Goal: Task Accomplishment & Management: Complete application form

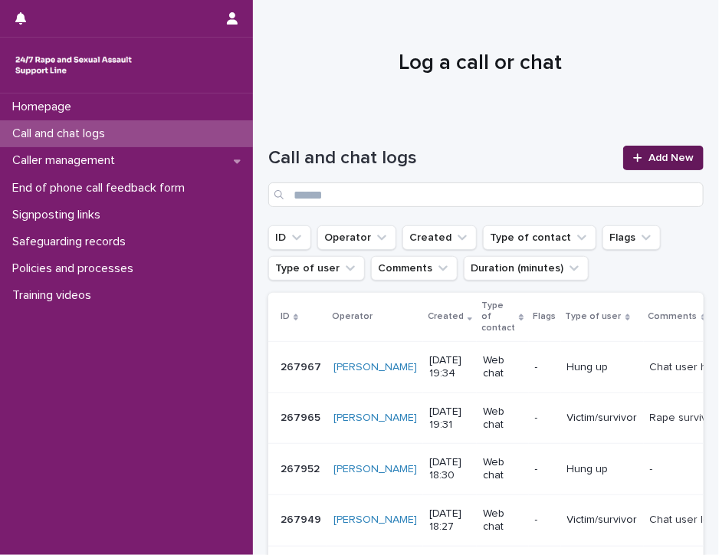
click at [633, 157] on icon at bounding box center [637, 157] width 8 height 8
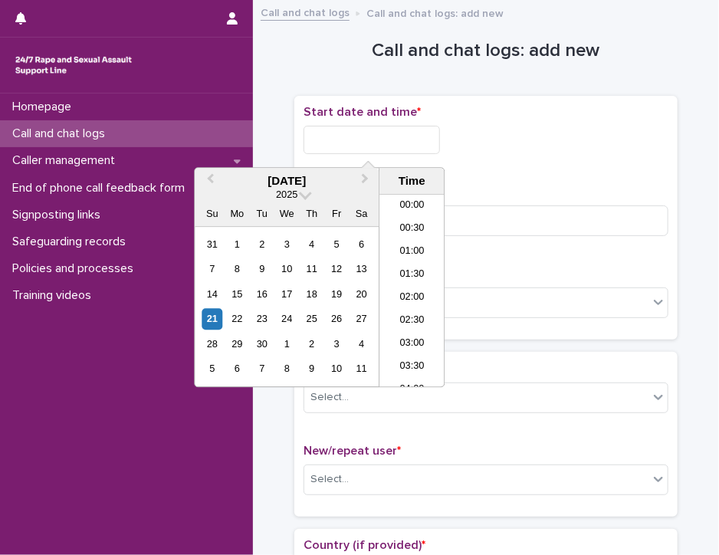
click at [329, 137] on input "text" at bounding box center [372, 140] width 137 height 28
click at [398, 291] on li "12:00" at bounding box center [412, 291] width 65 height 23
click at [388, 145] on input "**********" at bounding box center [372, 140] width 137 height 28
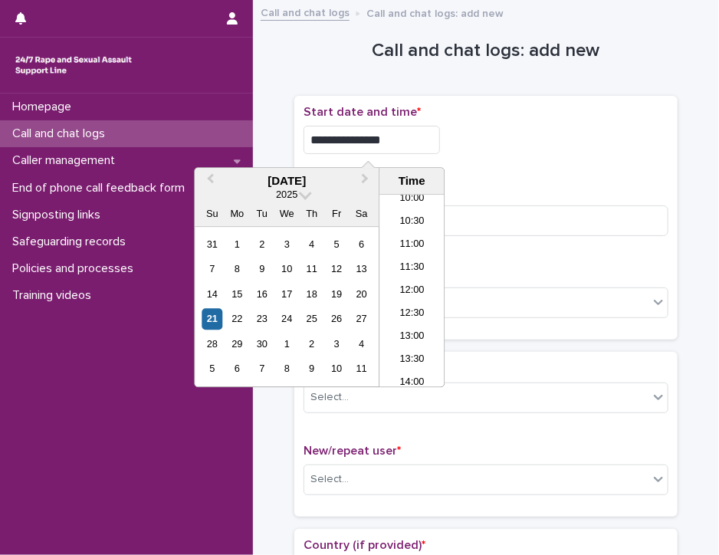
type input "**********"
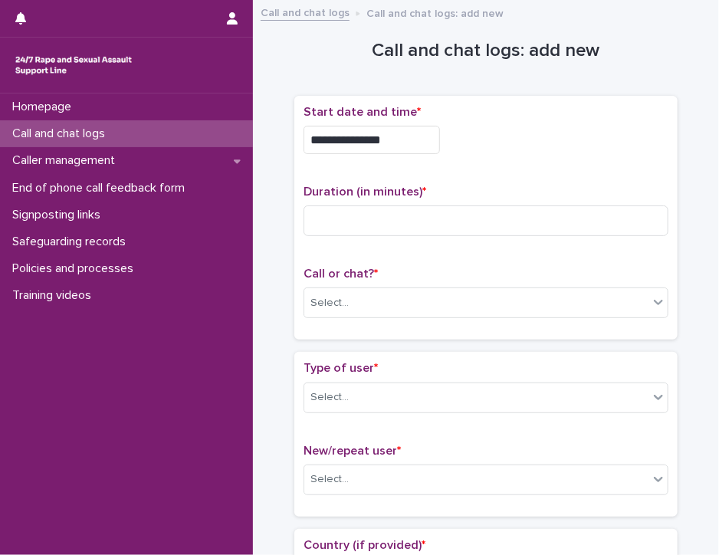
click at [458, 156] on div "**********" at bounding box center [486, 135] width 365 height 61
click at [327, 217] on input at bounding box center [486, 221] width 365 height 31
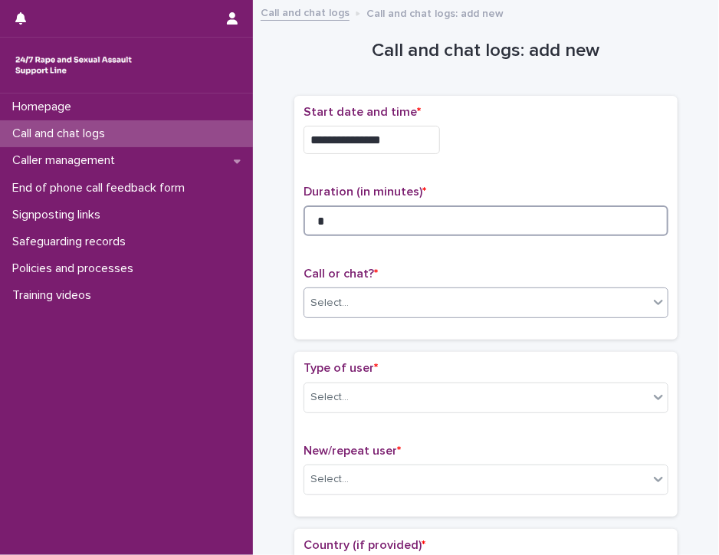
type input "*"
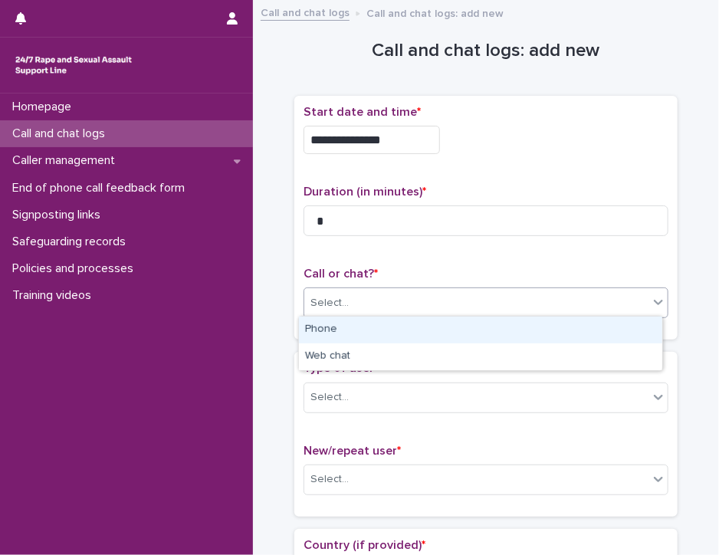
click at [362, 301] on div "Select..." at bounding box center [476, 303] width 344 height 25
click at [361, 330] on div "Phone" at bounding box center [480, 330] width 363 height 27
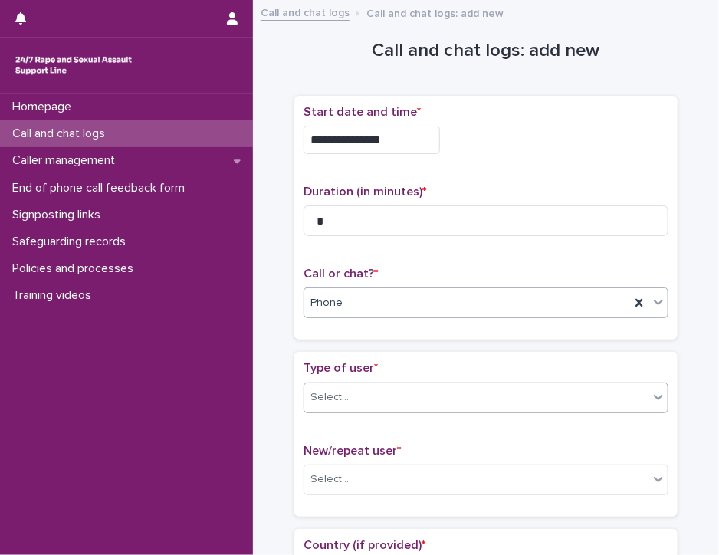
click at [368, 398] on div "Select..." at bounding box center [476, 397] width 344 height 25
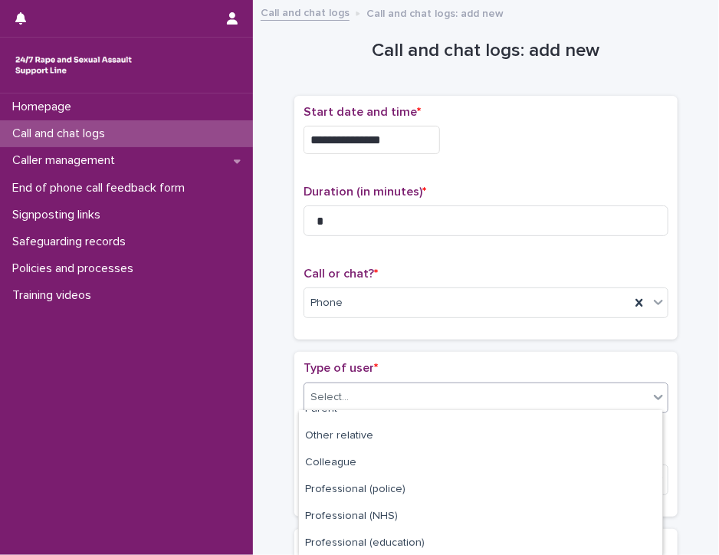
scroll to position [100, 0]
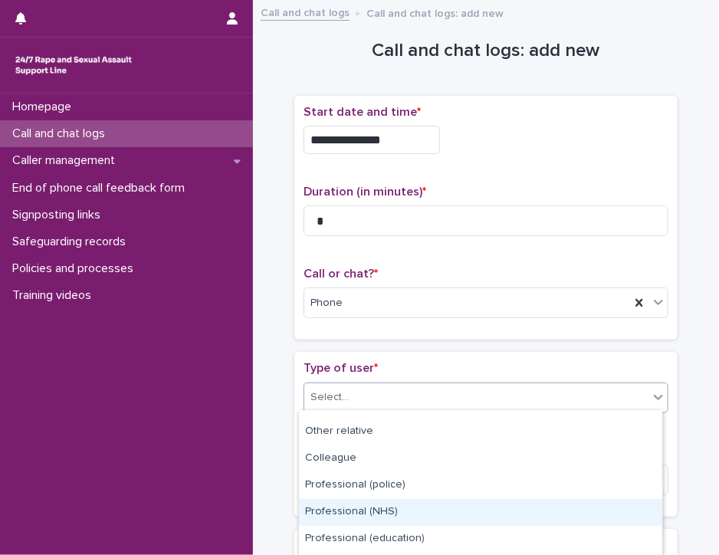
click at [606, 514] on div "Professional (NHS)" at bounding box center [480, 512] width 363 height 27
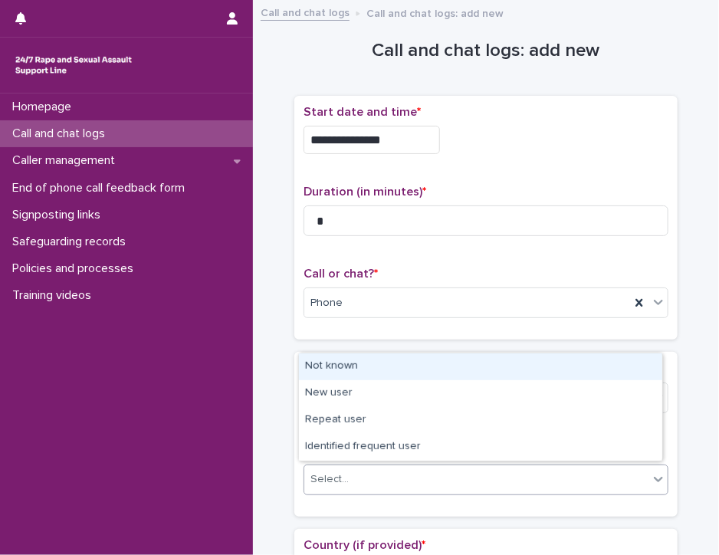
click at [603, 479] on div "Select..." at bounding box center [476, 479] width 344 height 25
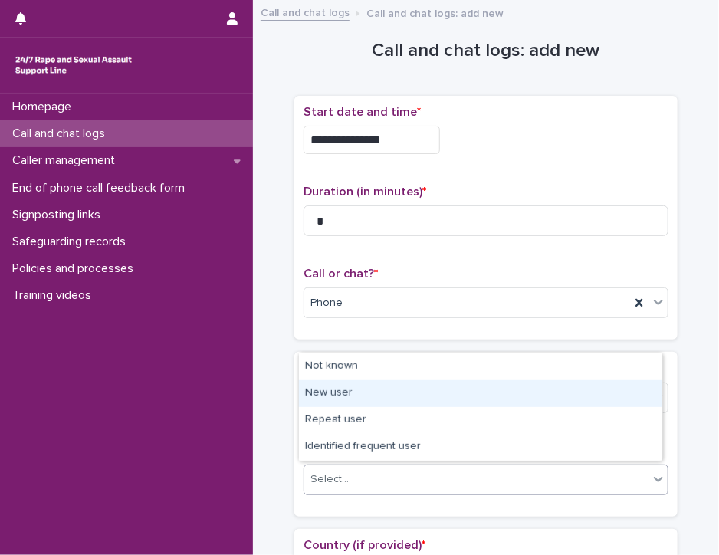
click at [595, 394] on div "New user" at bounding box center [480, 393] width 363 height 27
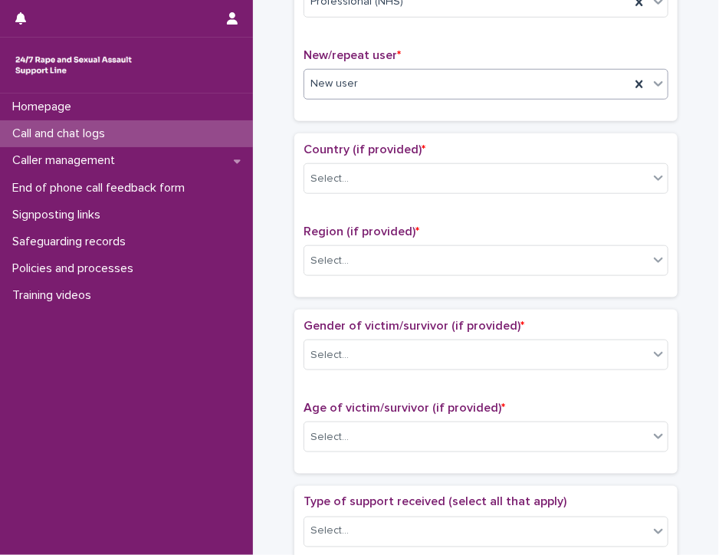
scroll to position [424, 0]
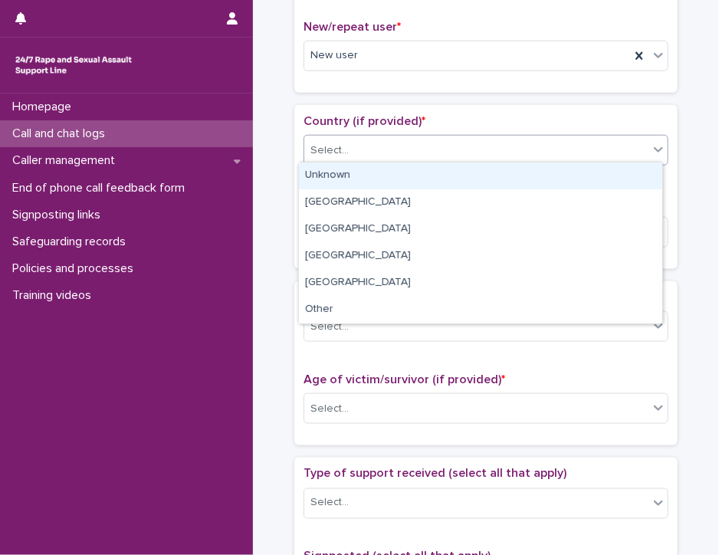
click at [651, 151] on icon at bounding box center [658, 149] width 15 height 15
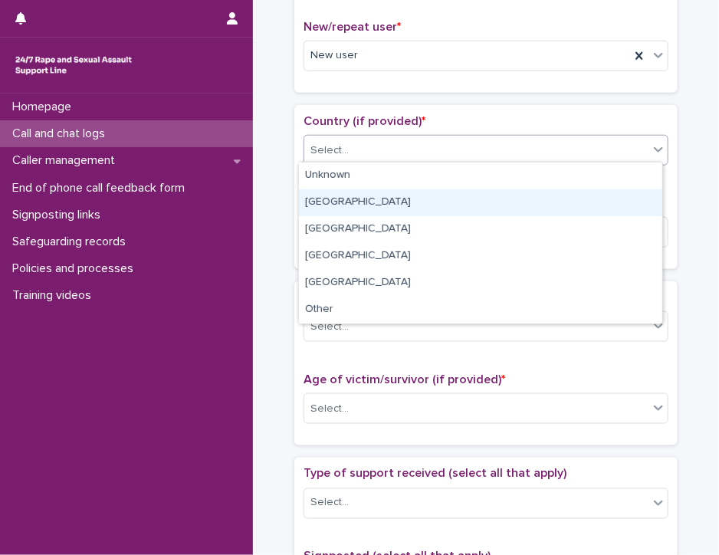
click at [616, 202] on div "[GEOGRAPHIC_DATA]" at bounding box center [480, 202] width 363 height 27
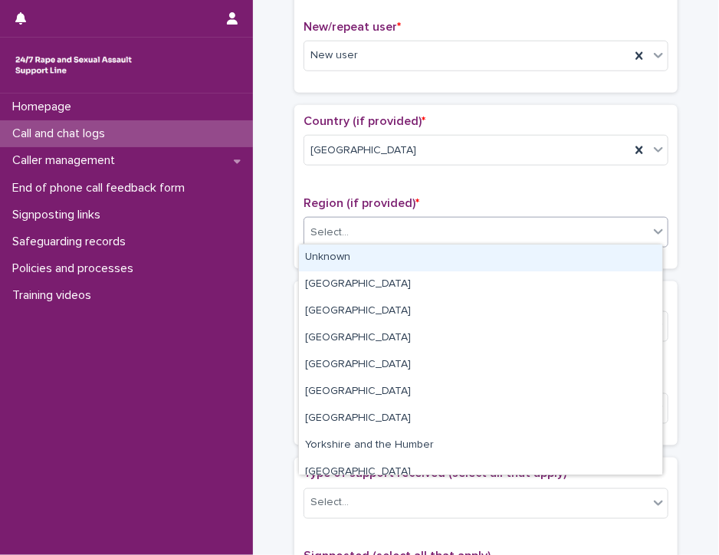
click at [610, 232] on div "Select..." at bounding box center [476, 232] width 344 height 25
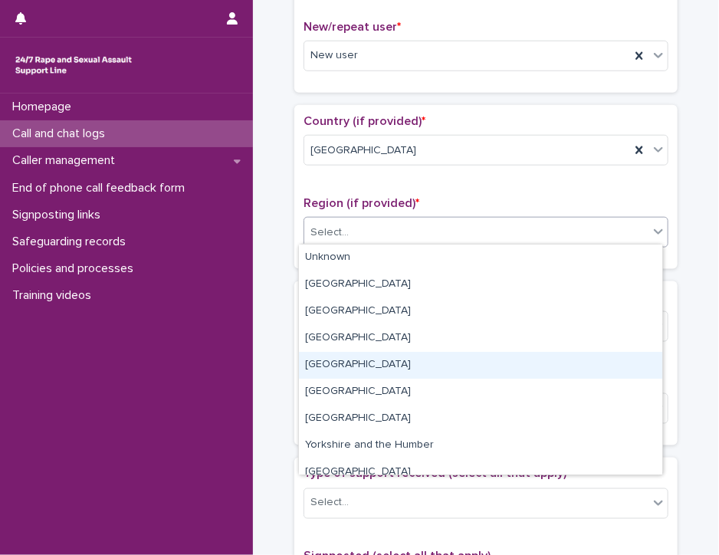
click at [607, 360] on div "[GEOGRAPHIC_DATA]" at bounding box center [480, 365] width 363 height 27
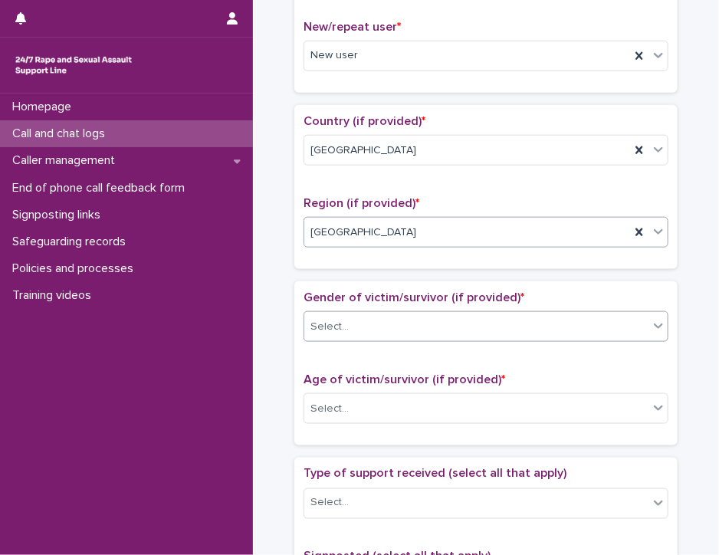
click at [603, 328] on div "Select..." at bounding box center [476, 326] width 344 height 25
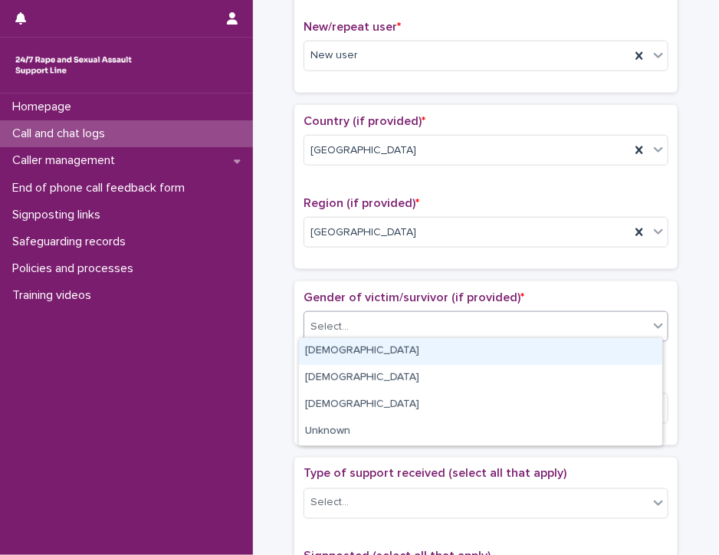
click at [593, 348] on div "[DEMOGRAPHIC_DATA]" at bounding box center [480, 351] width 363 height 27
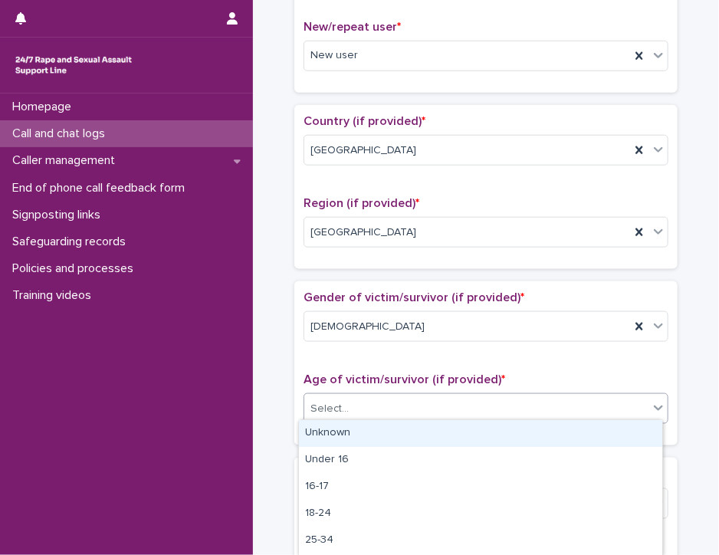
click at [575, 404] on div "Select..." at bounding box center [476, 408] width 344 height 25
click at [567, 431] on div "Unknown" at bounding box center [480, 433] width 363 height 27
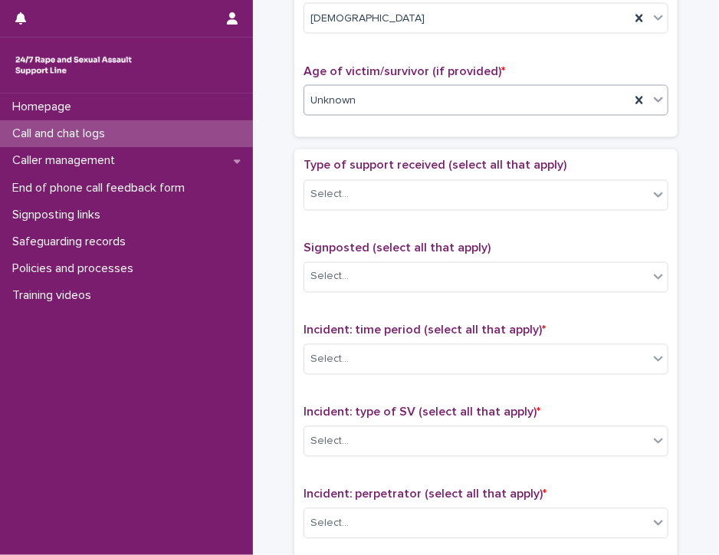
scroll to position [776, 0]
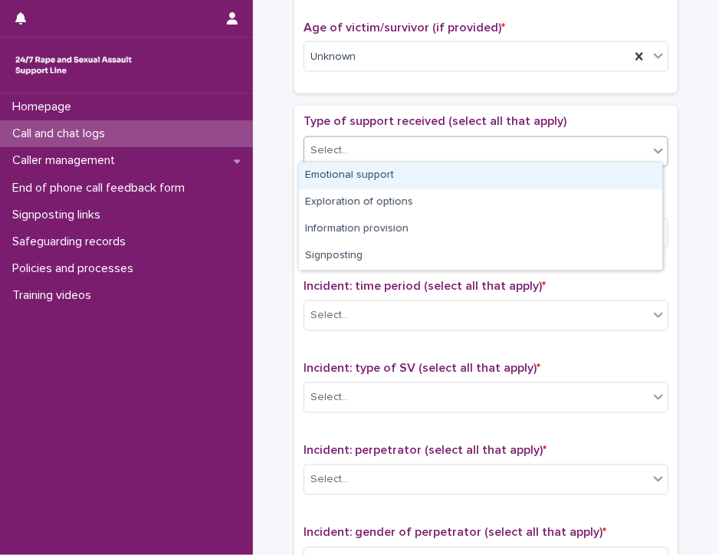
click at [653, 146] on icon at bounding box center [658, 150] width 15 height 15
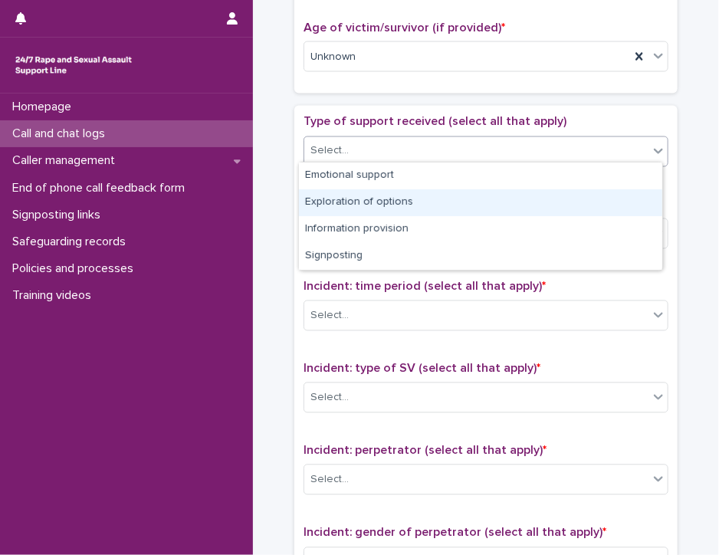
click at [610, 207] on div "Exploration of options" at bounding box center [480, 202] width 363 height 27
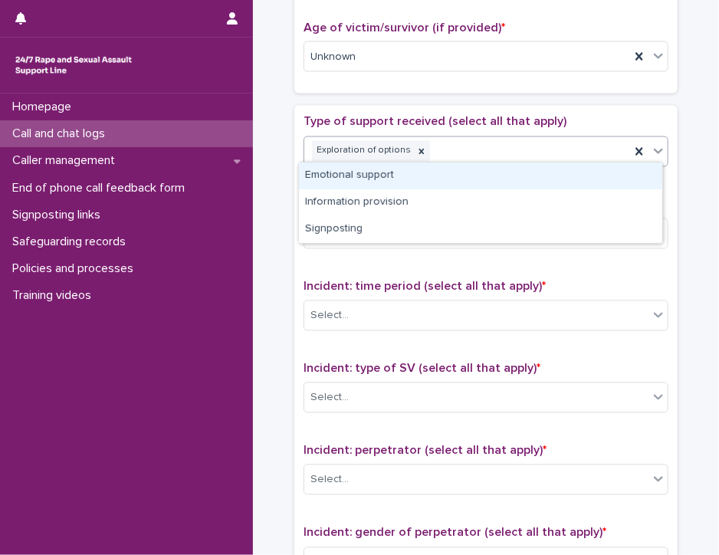
click at [653, 146] on icon at bounding box center [658, 150] width 15 height 15
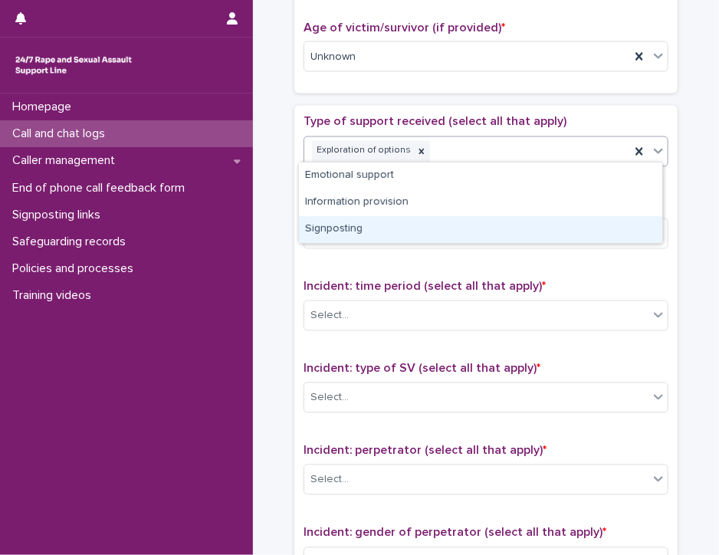
click at [619, 229] on div "Signposting" at bounding box center [480, 229] width 363 height 27
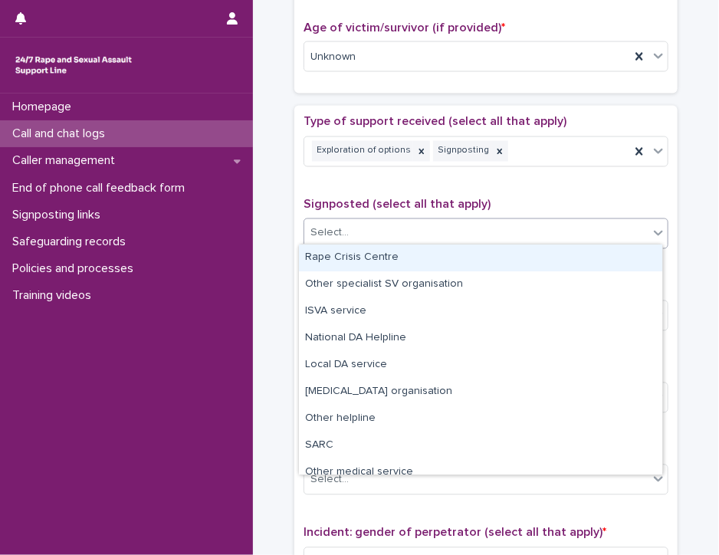
click at [619, 229] on div "Select..." at bounding box center [476, 233] width 344 height 25
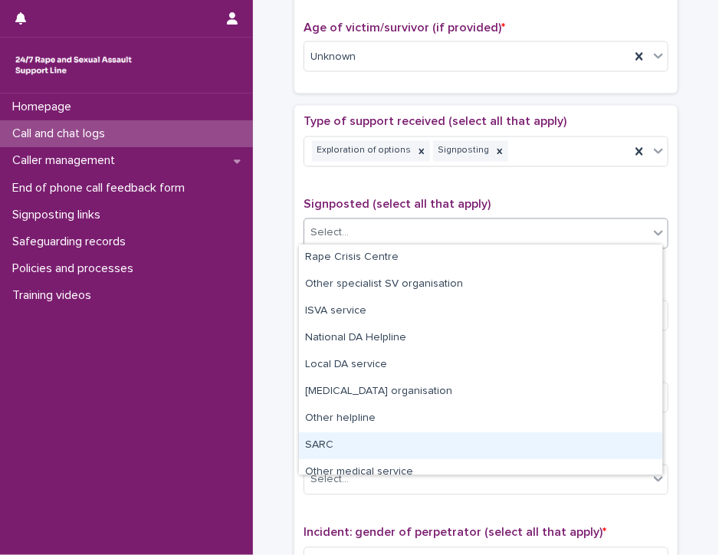
click at [605, 445] on div "SARC" at bounding box center [480, 446] width 363 height 27
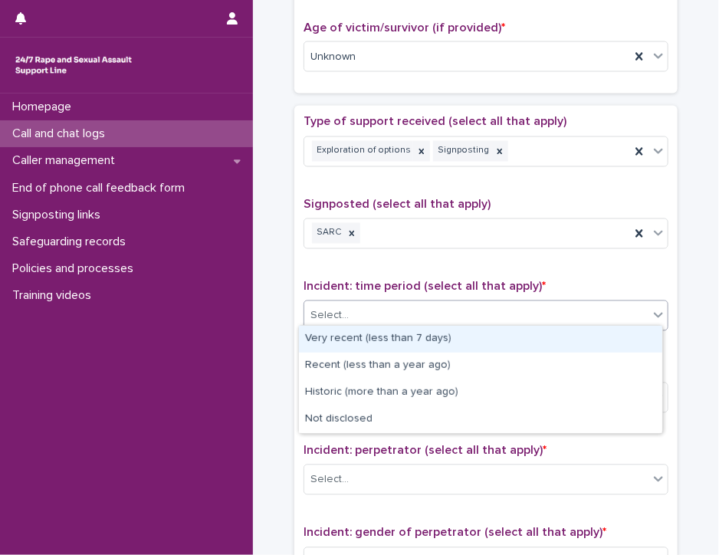
click at [600, 310] on div "Select..." at bounding box center [476, 316] width 344 height 25
click at [593, 336] on div "Very recent (less than 7 days)" at bounding box center [480, 339] width 363 height 27
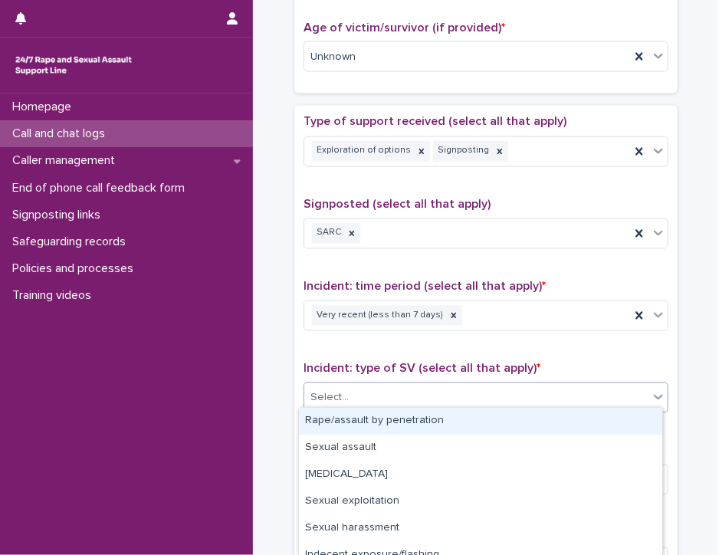
click at [577, 391] on div "Select..." at bounding box center [476, 398] width 344 height 25
click at [572, 430] on div "Rape/assault by penetration" at bounding box center [480, 421] width 363 height 27
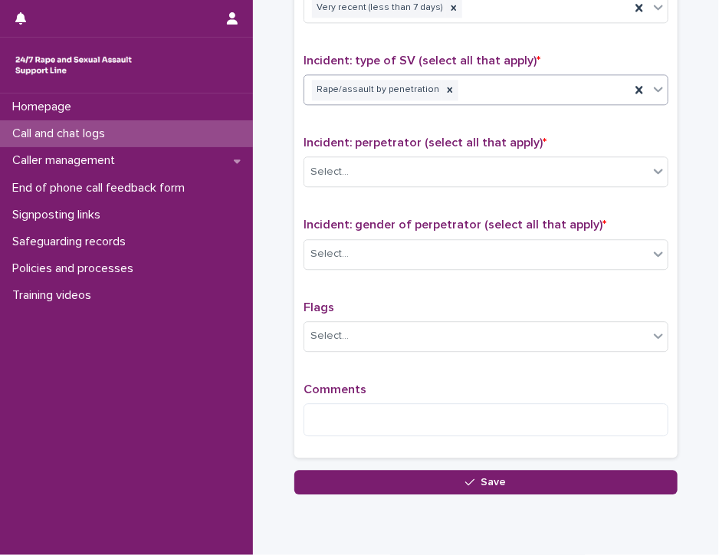
scroll to position [1137, 0]
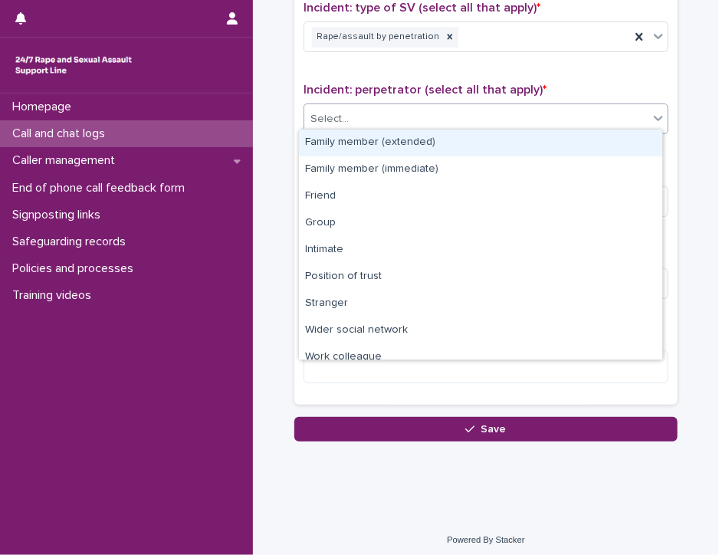
click at [651, 116] on icon at bounding box center [658, 117] width 15 height 15
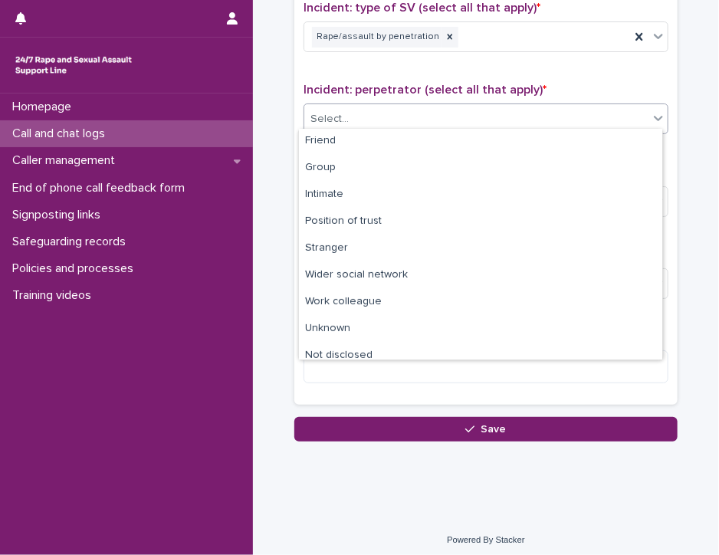
scroll to position [64, 0]
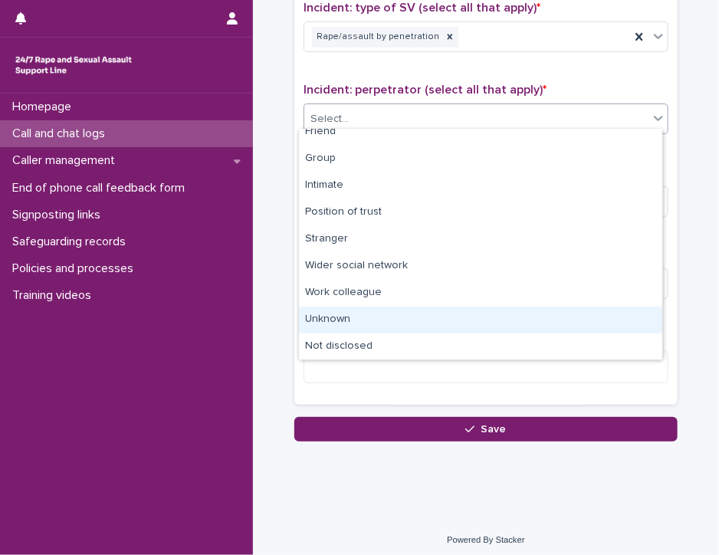
drag, startPoint x: 656, startPoint y: 165, endPoint x: 603, endPoint y: 316, distance: 160.1
click at [603, 316] on div "Unknown" at bounding box center [480, 320] width 363 height 27
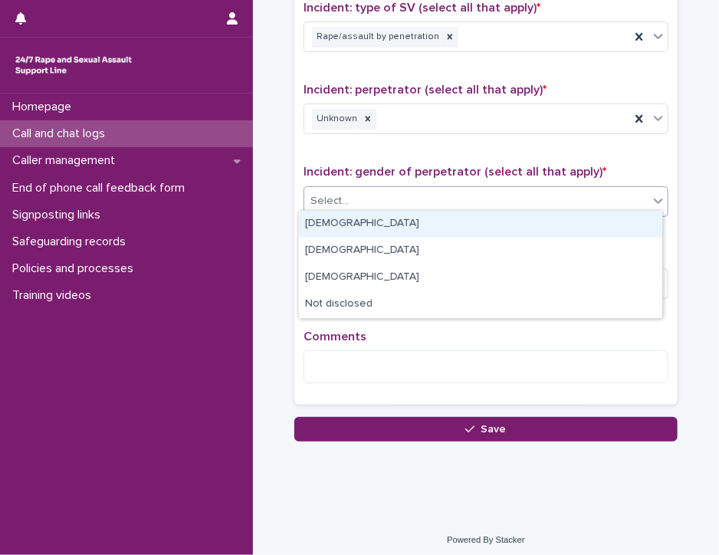
click at [598, 191] on div "Select..." at bounding box center [476, 201] width 344 height 25
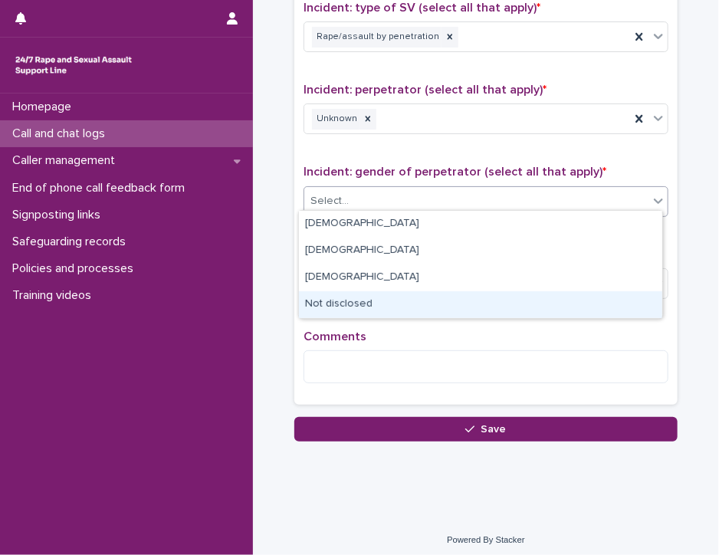
click at [589, 303] on div "Not disclosed" at bounding box center [480, 304] width 363 height 27
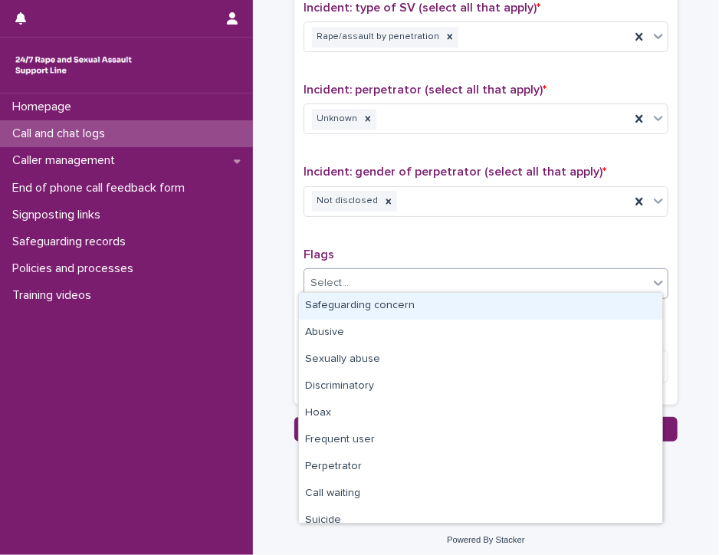
click at [641, 281] on div "Select..." at bounding box center [476, 283] width 344 height 25
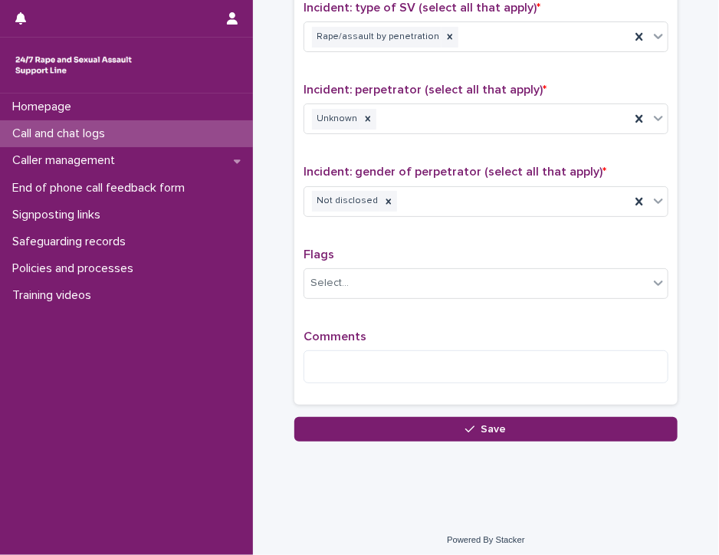
click at [337, 350] on textarea at bounding box center [486, 366] width 365 height 33
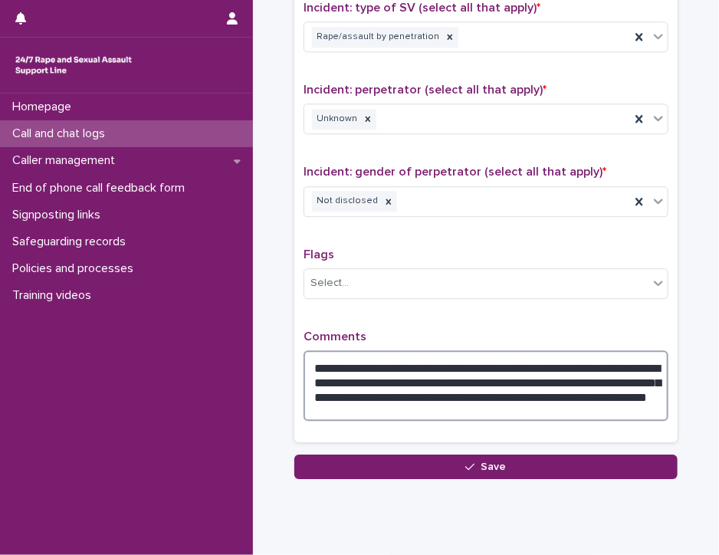
type textarea "**********"
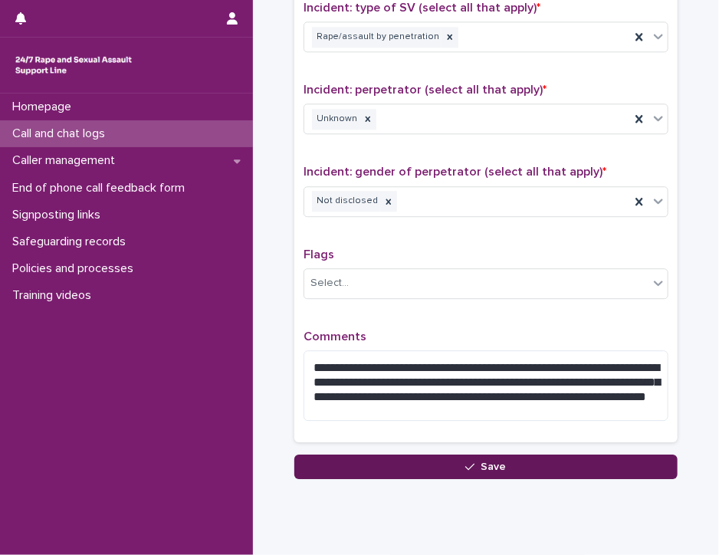
click at [384, 464] on button "Save" at bounding box center [485, 467] width 383 height 25
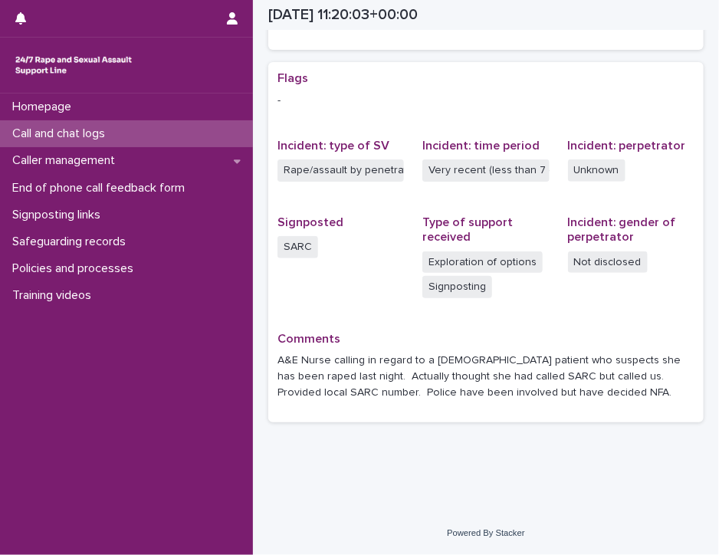
scroll to position [285, 0]
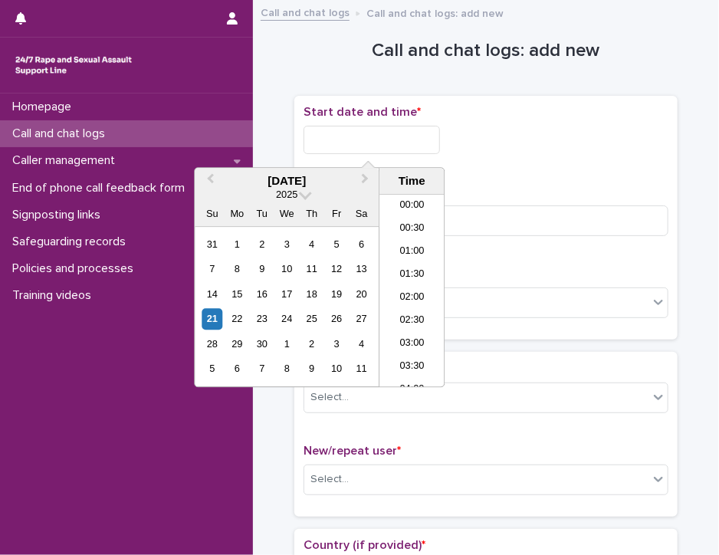
click at [347, 135] on input "text" at bounding box center [372, 140] width 137 height 28
click at [400, 288] on li "12:00" at bounding box center [412, 291] width 65 height 23
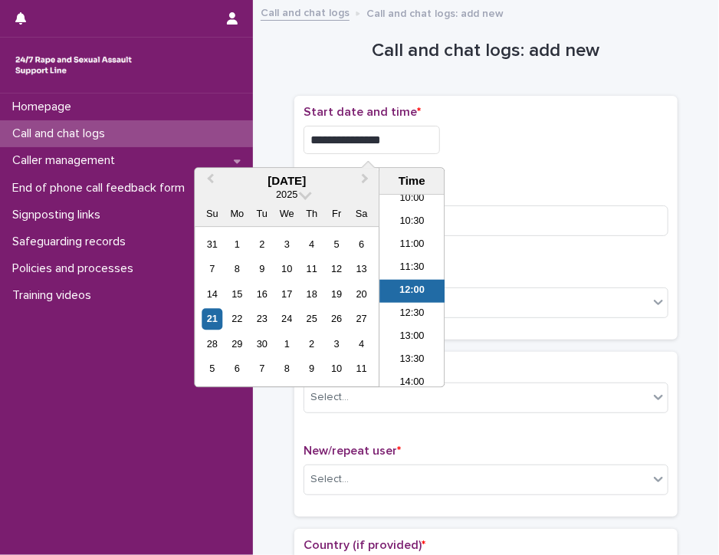
click at [388, 139] on input "**********" at bounding box center [372, 140] width 137 height 28
type input "**********"
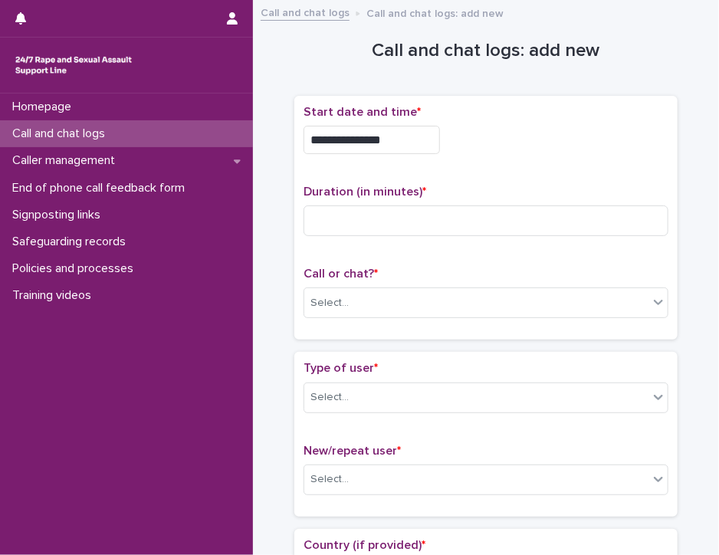
click at [485, 161] on div "**********" at bounding box center [486, 135] width 365 height 61
click at [344, 217] on input at bounding box center [486, 221] width 365 height 31
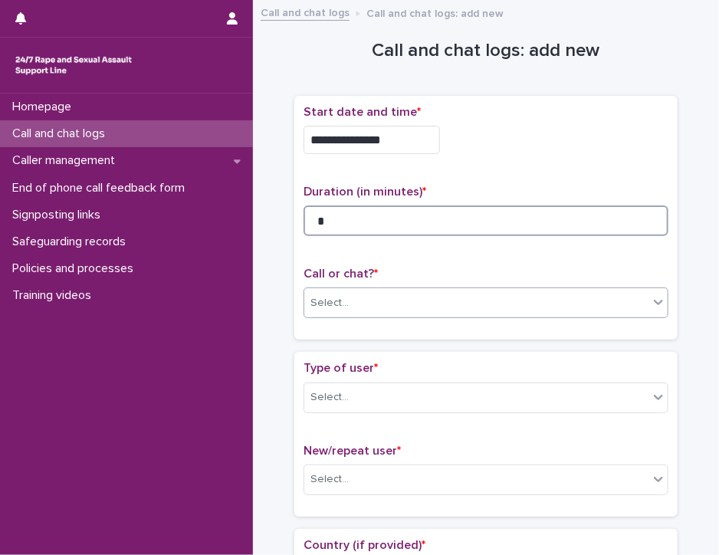
type input "*"
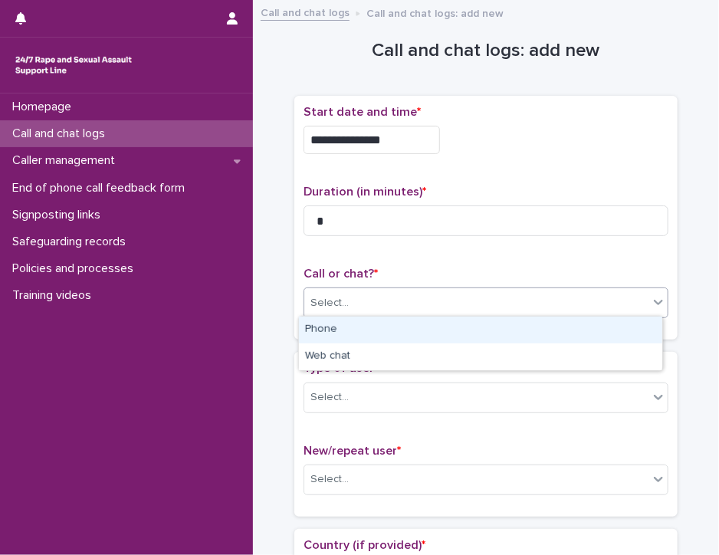
click at [345, 303] on div "Select..." at bounding box center [476, 303] width 344 height 25
click at [348, 327] on div "Phone" at bounding box center [480, 330] width 363 height 27
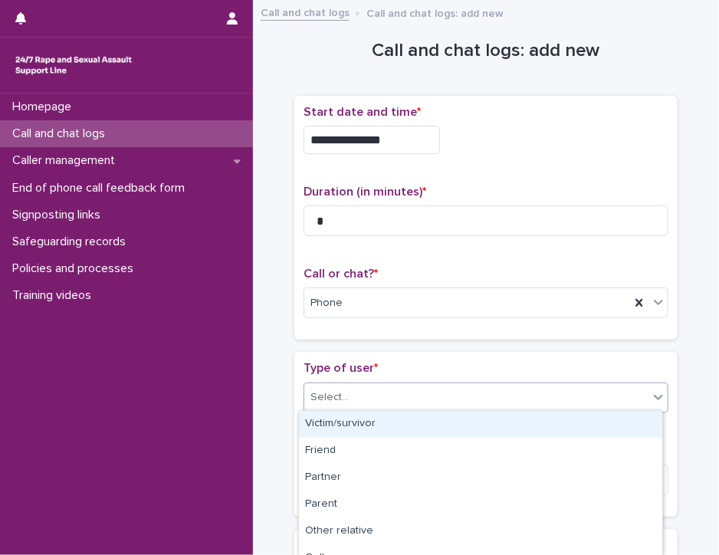
click at [355, 398] on div "Select..." at bounding box center [476, 397] width 344 height 25
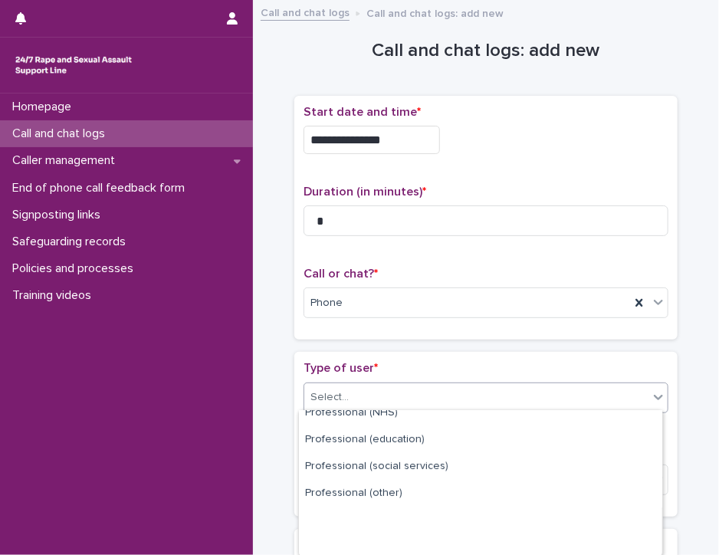
scroll to position [257, 0]
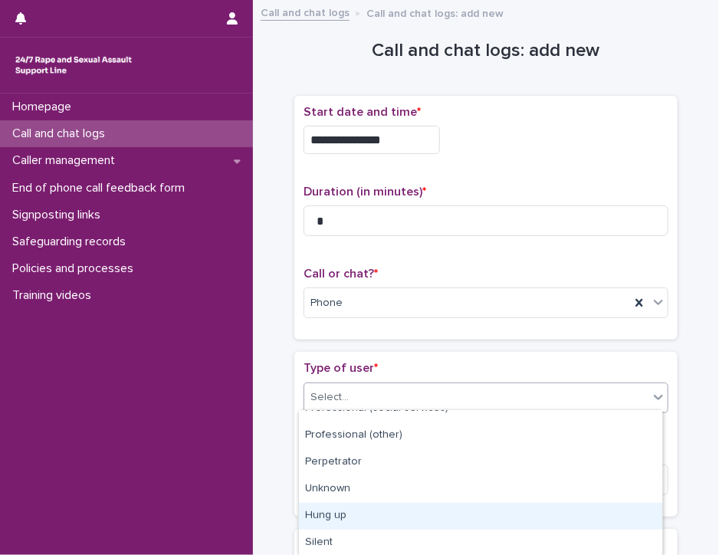
click at [612, 522] on div "Hung up" at bounding box center [480, 516] width 363 height 27
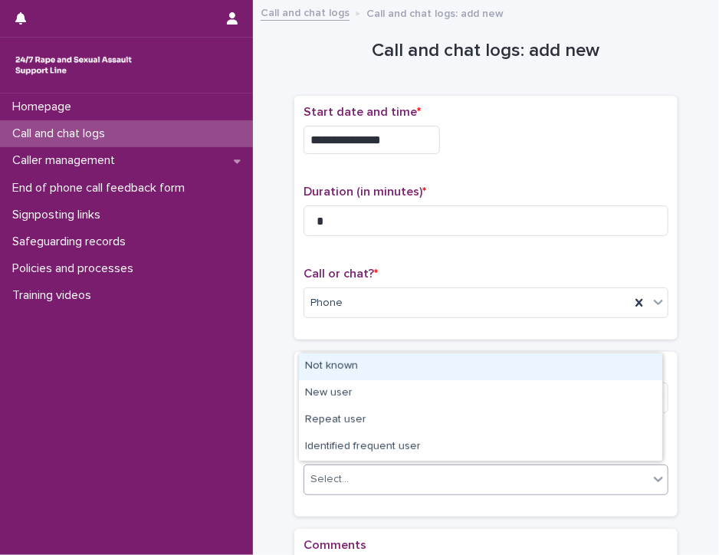
click at [617, 487] on div "Select..." at bounding box center [476, 479] width 344 height 25
click at [598, 370] on div "Not known" at bounding box center [480, 367] width 363 height 27
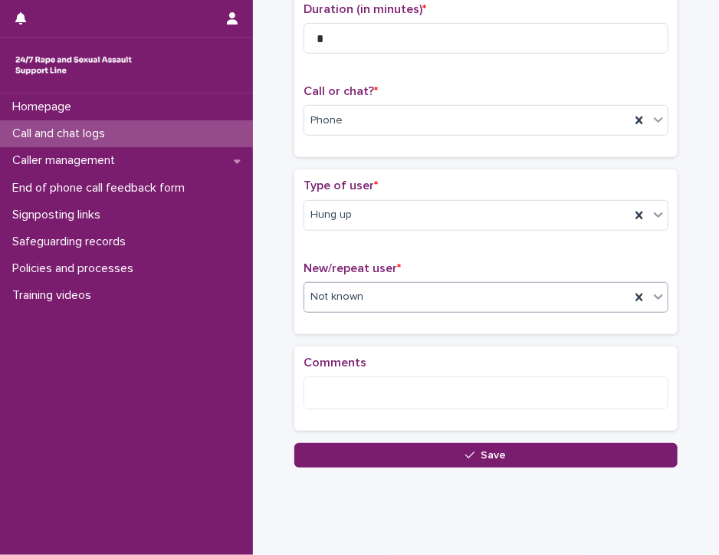
scroll to position [212, 0]
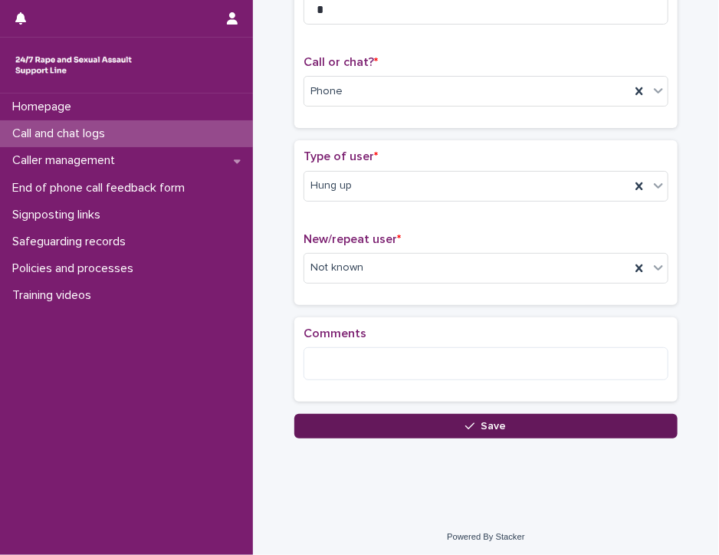
click at [548, 428] on button "Save" at bounding box center [485, 426] width 383 height 25
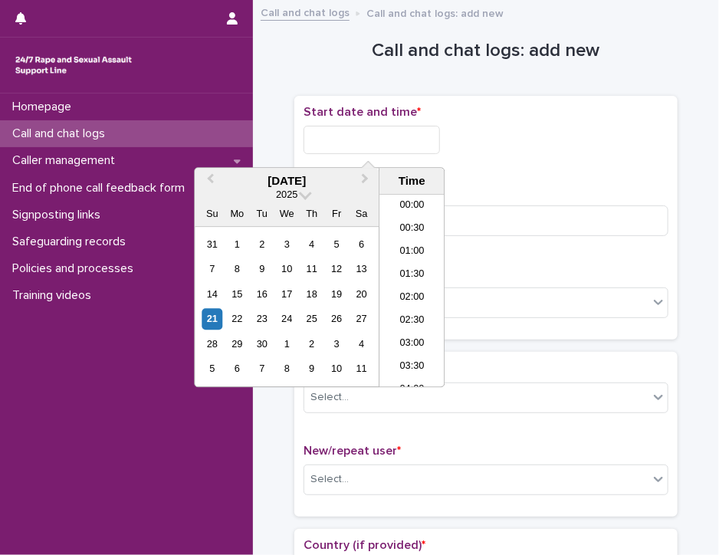
click at [312, 137] on input "text" at bounding box center [372, 140] width 137 height 28
click at [406, 310] on li "12:30" at bounding box center [412, 314] width 65 height 23
type input "**********"
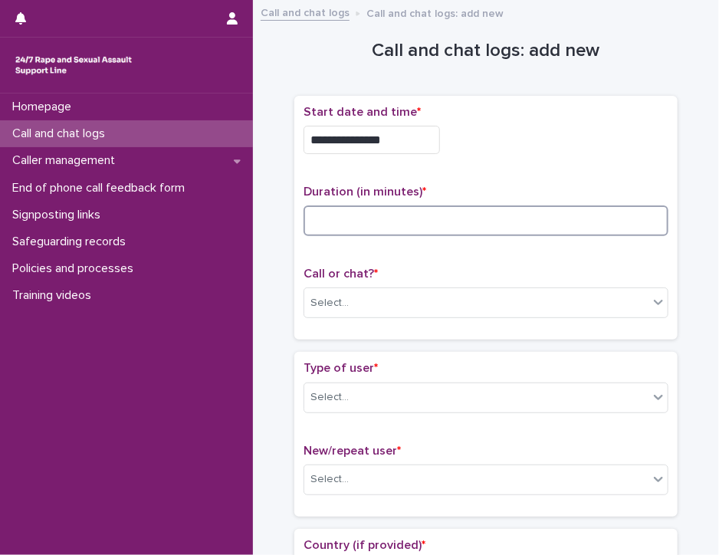
click at [321, 226] on input at bounding box center [486, 221] width 365 height 31
type input "**"
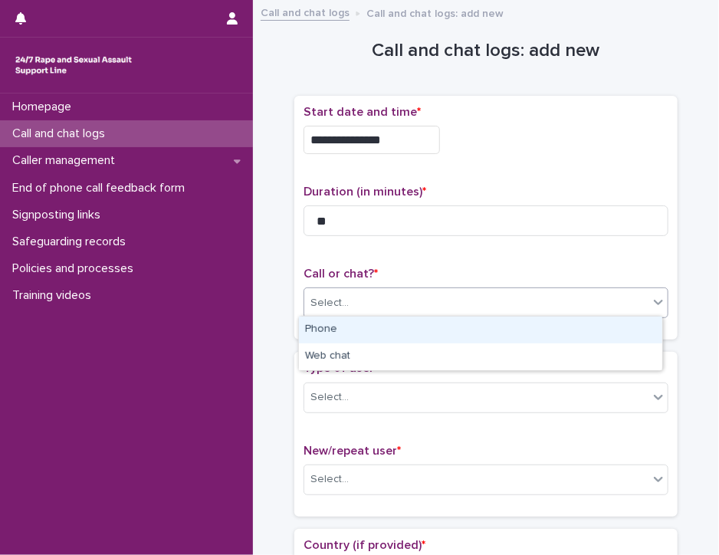
click at [356, 298] on div "Select..." at bounding box center [476, 303] width 344 height 25
click at [362, 331] on div "Phone" at bounding box center [480, 330] width 363 height 27
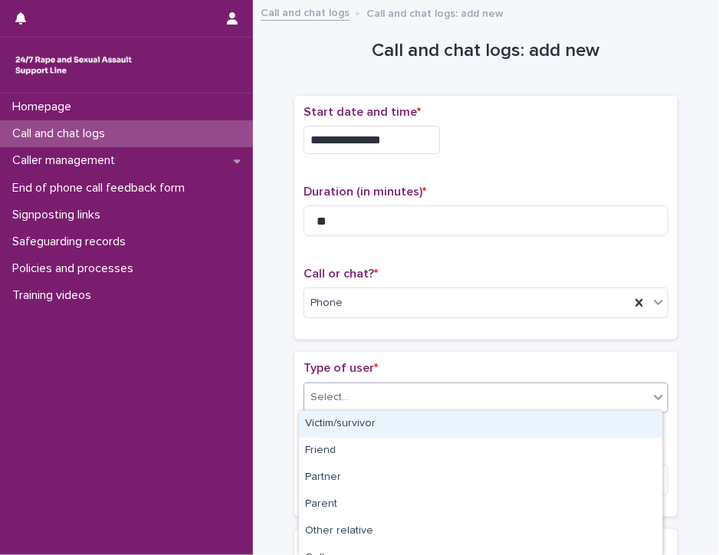
click at [365, 398] on div "Select..." at bounding box center [476, 397] width 344 height 25
click at [368, 419] on div "Victim/survivor" at bounding box center [480, 424] width 363 height 27
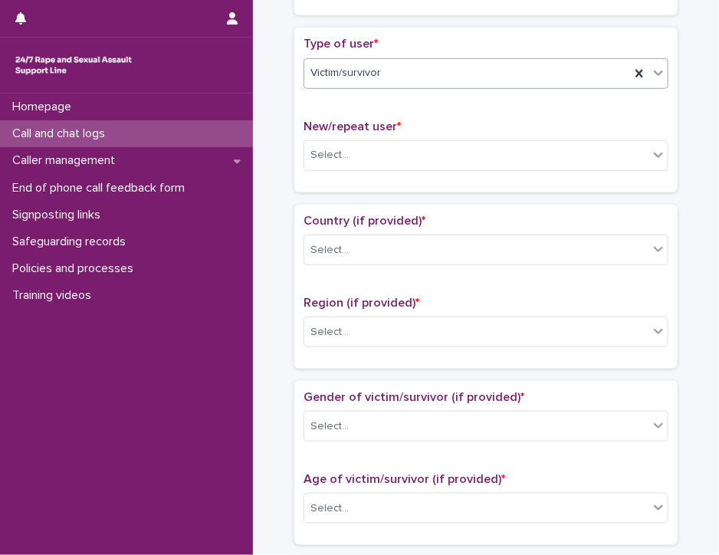
scroll to position [350, 0]
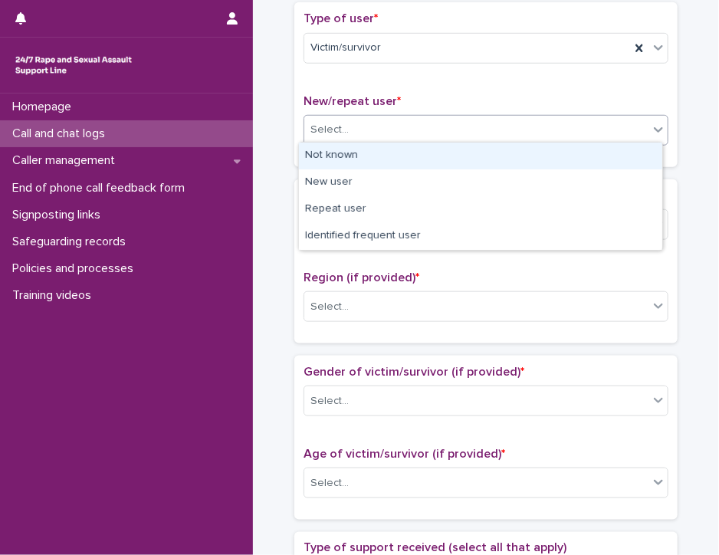
click at [651, 131] on icon at bounding box center [658, 129] width 15 height 15
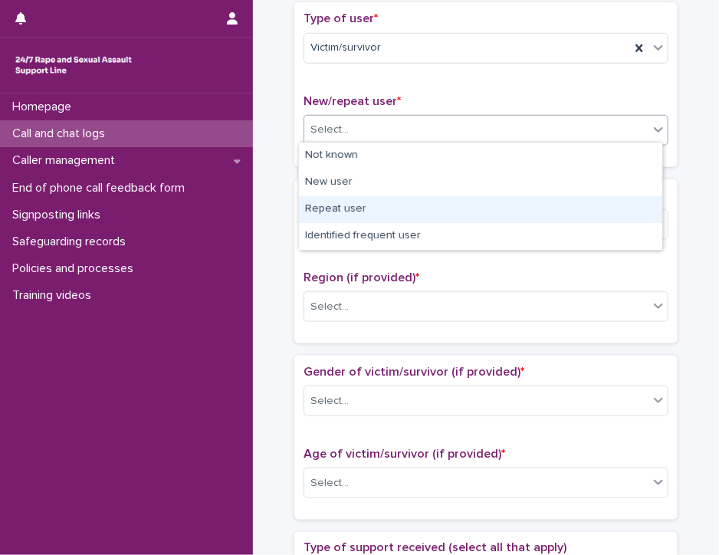
click at [621, 207] on div "Repeat user" at bounding box center [480, 209] width 363 height 27
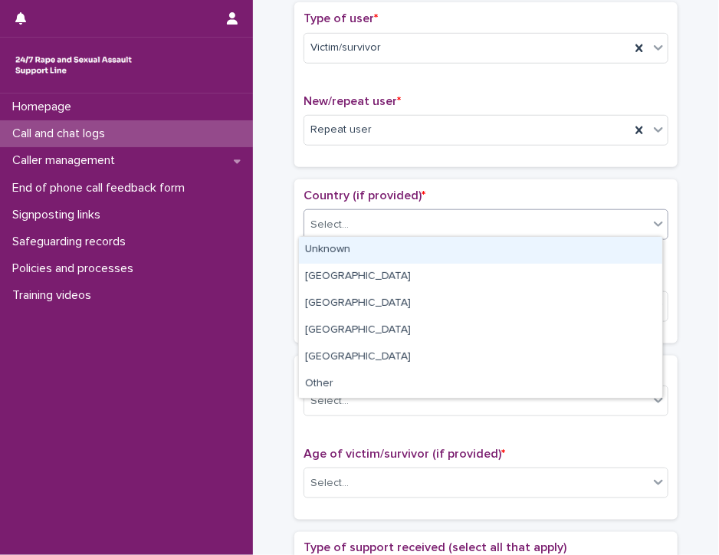
click at [613, 220] on div "Select..." at bounding box center [476, 224] width 344 height 25
click at [601, 253] on div "Unknown" at bounding box center [480, 250] width 363 height 27
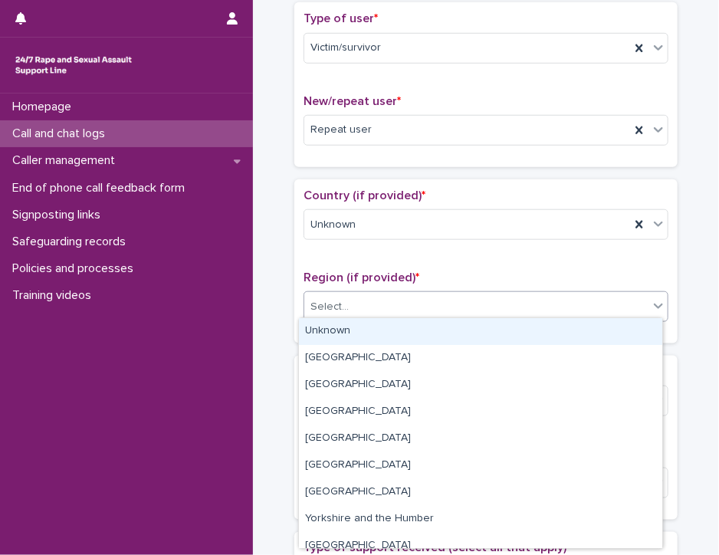
click at [584, 307] on div "Select..." at bounding box center [476, 306] width 344 height 25
click at [576, 329] on div "Unknown" at bounding box center [480, 331] width 363 height 27
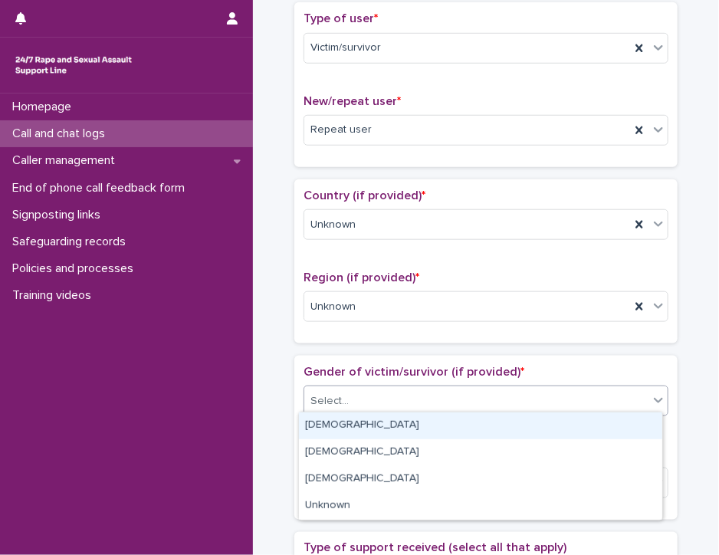
click at [565, 396] on div "Select..." at bounding box center [476, 401] width 344 height 25
click at [564, 429] on div "[DEMOGRAPHIC_DATA]" at bounding box center [480, 426] width 363 height 27
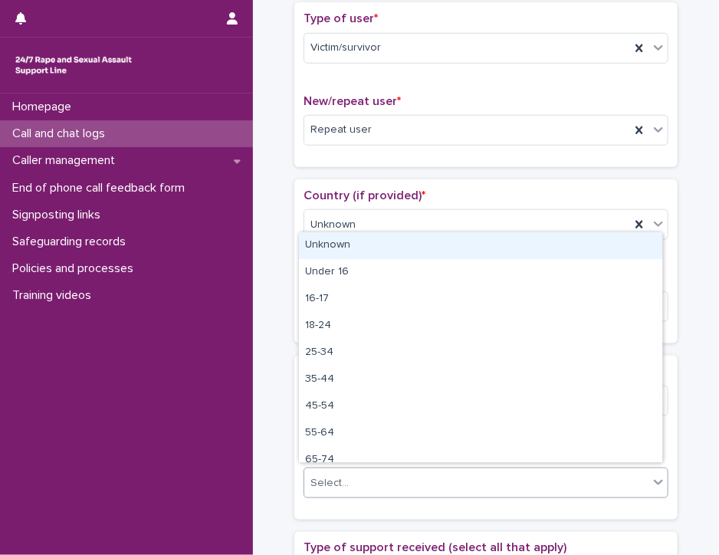
click at [559, 476] on div "Select..." at bounding box center [476, 483] width 344 height 25
click at [581, 248] on div "Unknown" at bounding box center [480, 245] width 363 height 27
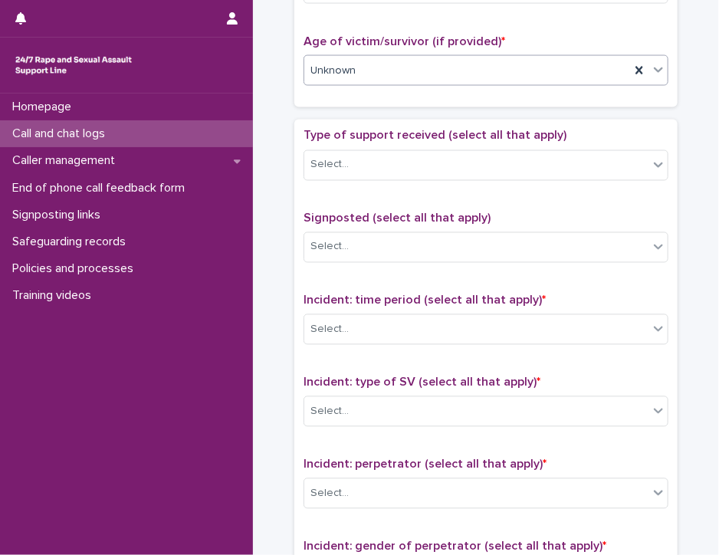
scroll to position [764, 0]
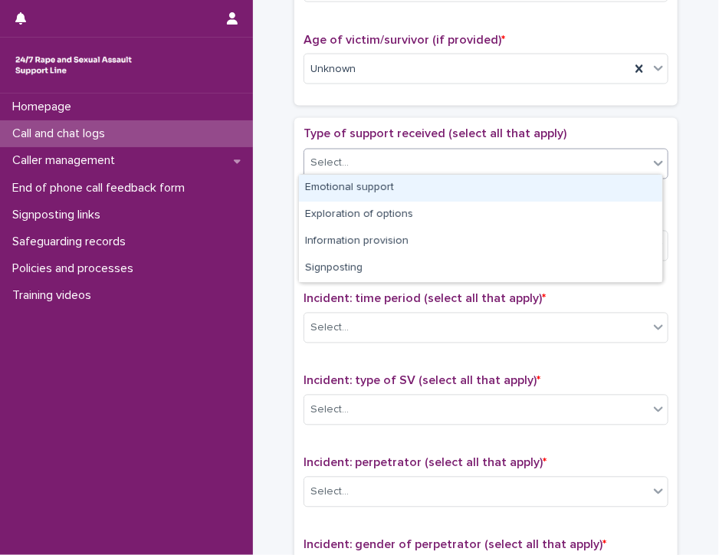
click at [654, 161] on icon at bounding box center [658, 163] width 9 height 5
click at [635, 190] on div "Emotional support" at bounding box center [480, 188] width 363 height 27
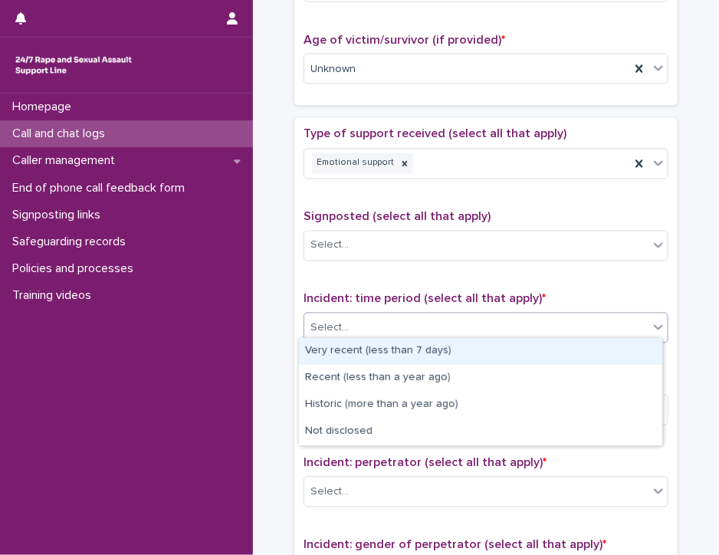
click at [613, 321] on div "Select..." at bounding box center [476, 328] width 344 height 25
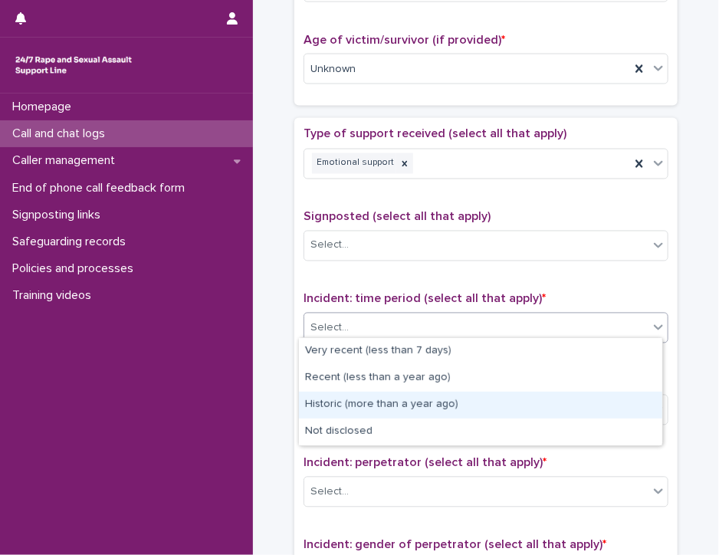
click at [604, 400] on div "Historic (more than a year ago)" at bounding box center [480, 405] width 363 height 27
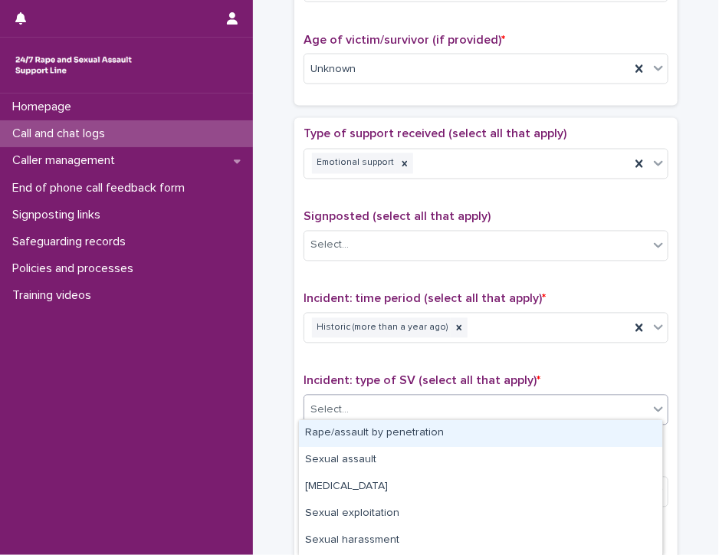
click at [600, 413] on div "Select..." at bounding box center [476, 410] width 344 height 25
click at [592, 435] on div "Rape/assault by penetration" at bounding box center [480, 433] width 363 height 27
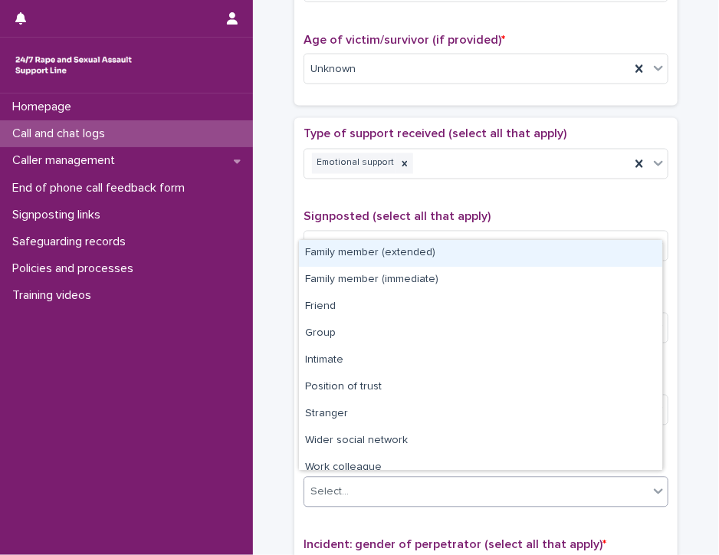
click at [580, 484] on div "Select..." at bounding box center [476, 492] width 344 height 25
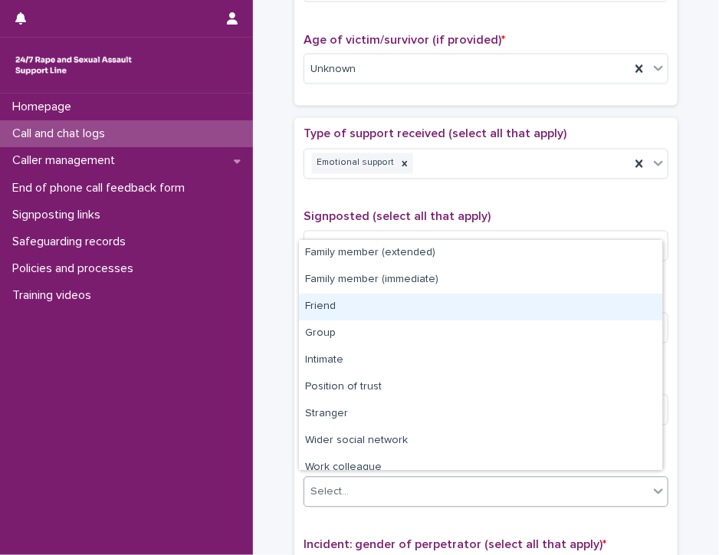
click at [600, 311] on div "Friend" at bounding box center [480, 307] width 363 height 27
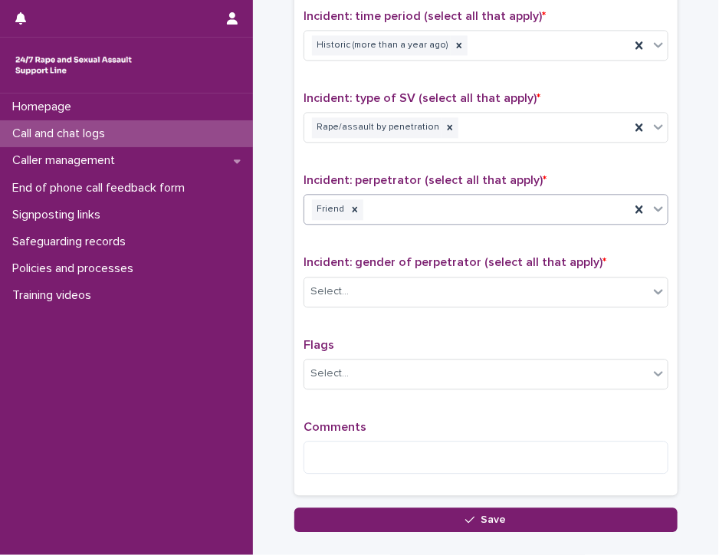
scroll to position [1064, 0]
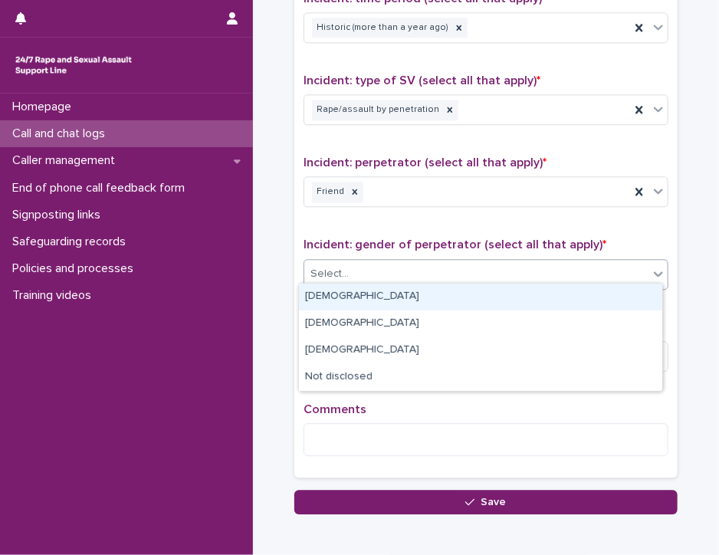
click at [651, 272] on icon at bounding box center [658, 273] width 15 height 15
click at [636, 298] on div "[DEMOGRAPHIC_DATA]" at bounding box center [480, 297] width 363 height 27
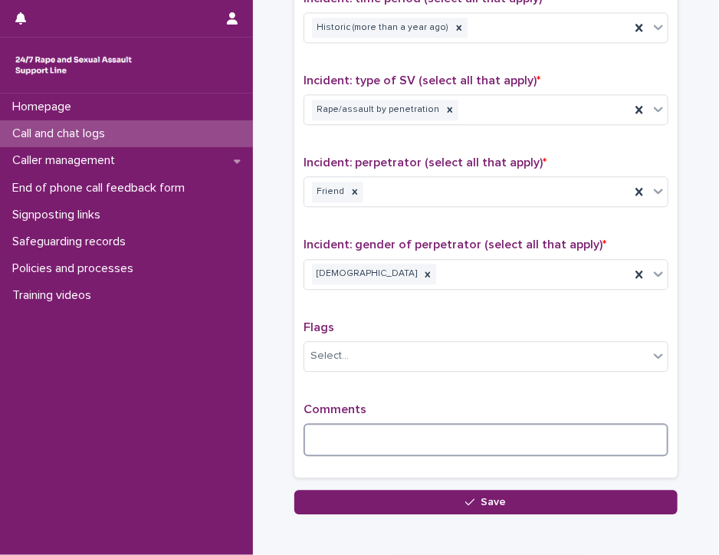
click at [585, 426] on textarea at bounding box center [486, 439] width 365 height 33
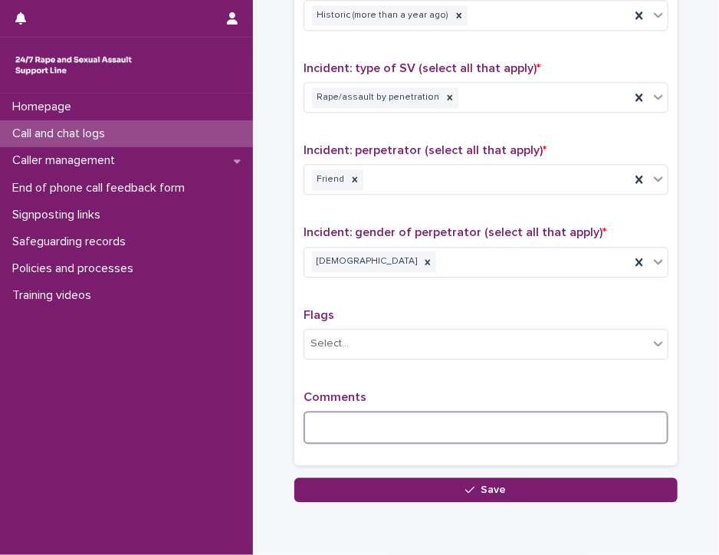
scroll to position [1137, 0]
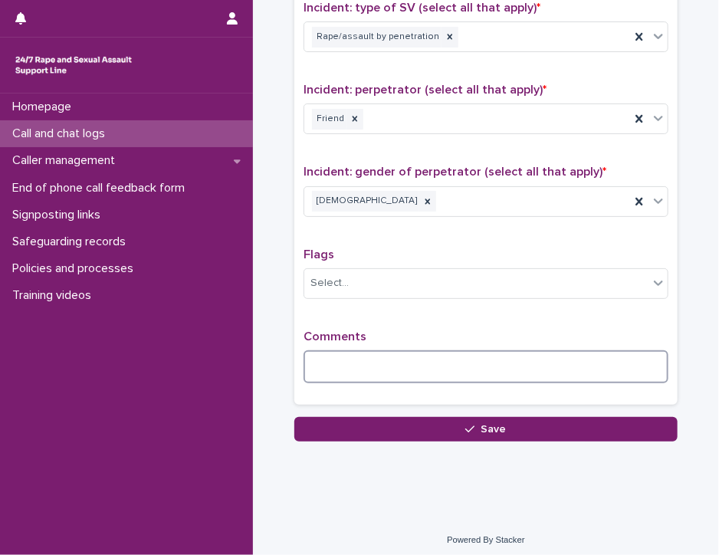
click at [348, 354] on textarea at bounding box center [486, 366] width 365 height 33
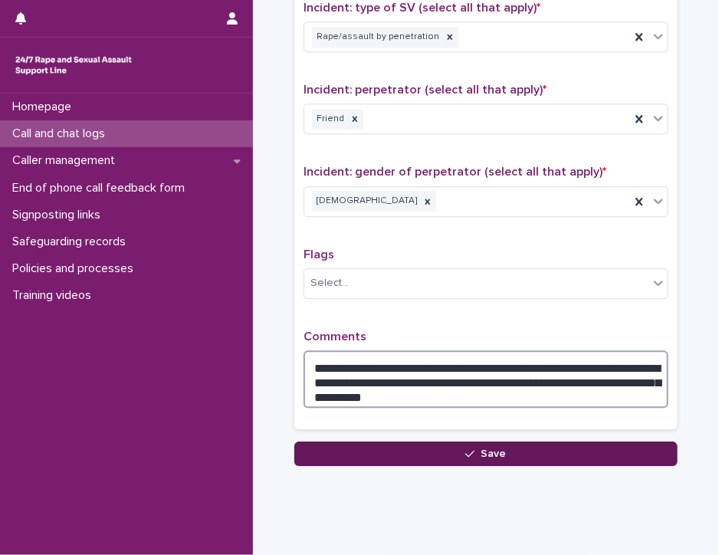
type textarea "**********"
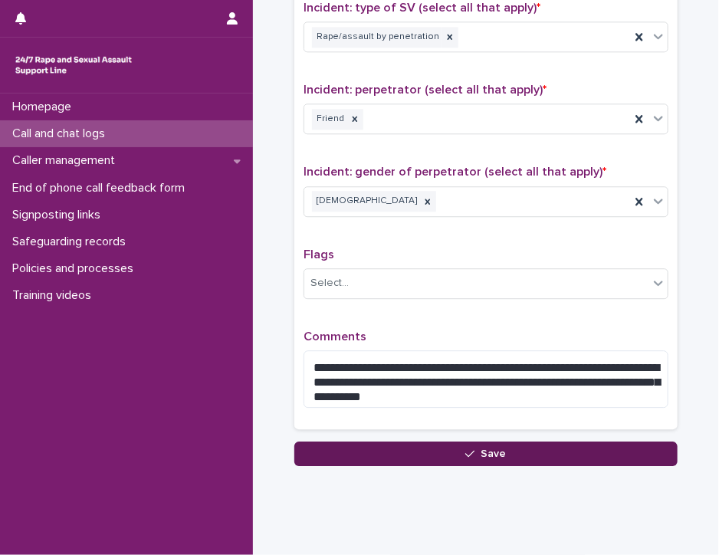
click at [350, 447] on button "Save" at bounding box center [485, 454] width 383 height 25
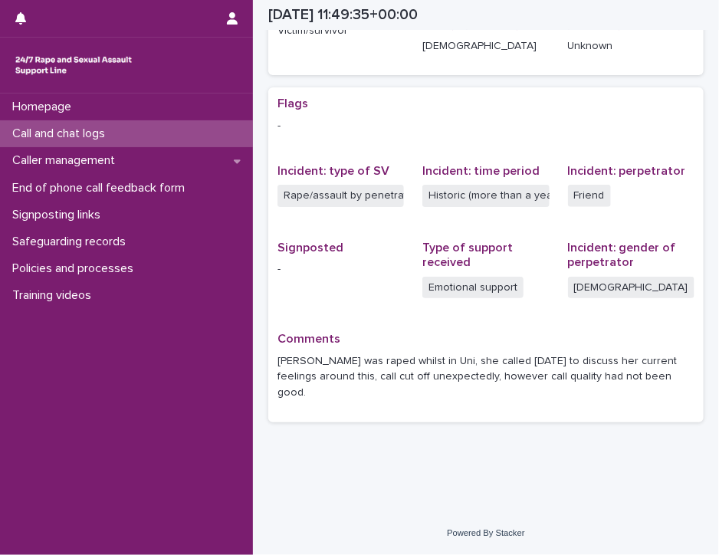
scroll to position [245, 0]
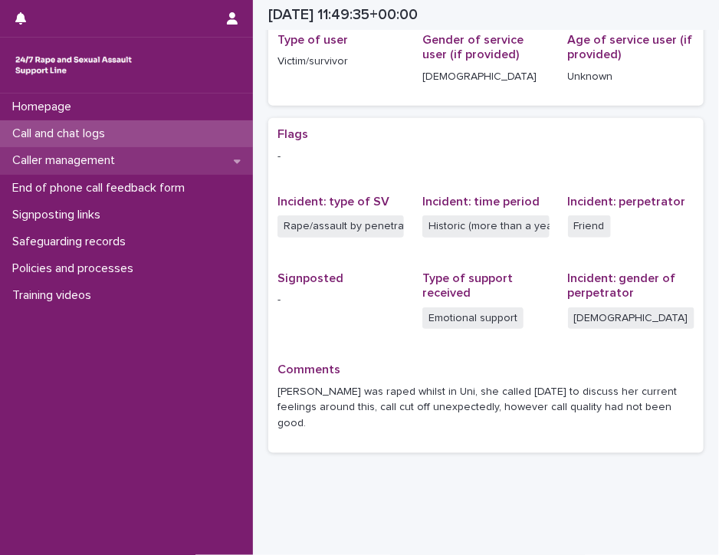
click at [105, 160] on p "Caller management" at bounding box center [66, 160] width 121 height 15
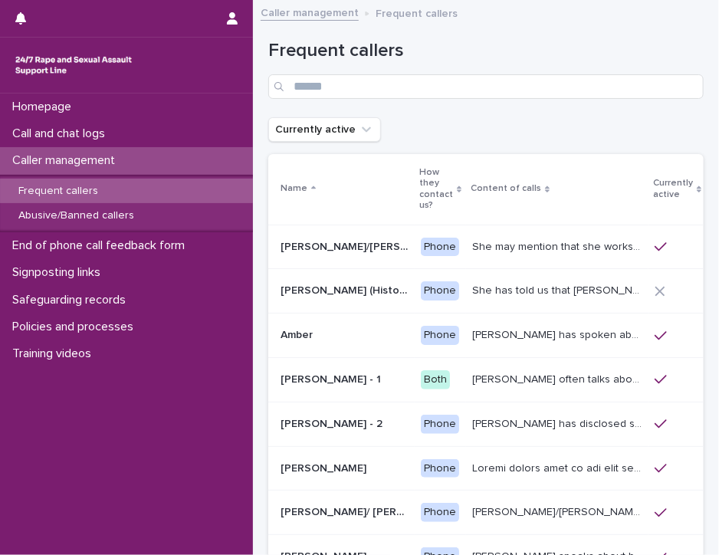
click at [100, 195] on p "Frequent callers" at bounding box center [58, 191] width 104 height 13
click at [304, 82] on input "Search" at bounding box center [486, 86] width 436 height 25
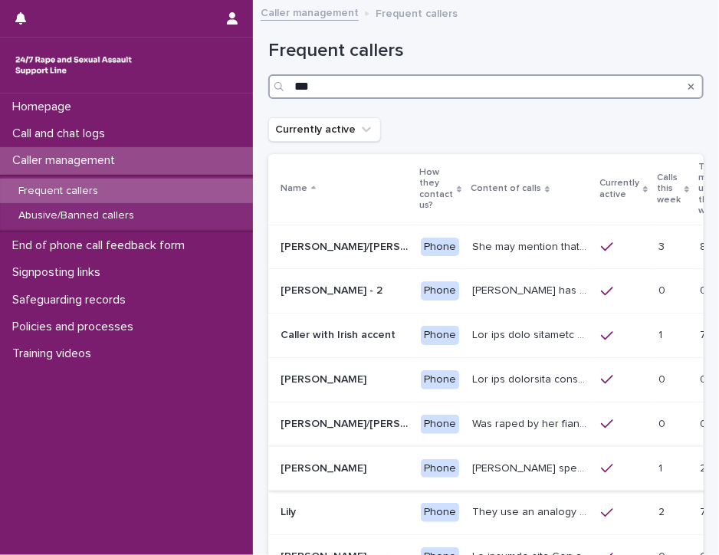
type input "***"
click at [488, 468] on p "[PERSON_NAME] speaks about historic rape while she was at university by a man s…" at bounding box center [532, 467] width 120 height 16
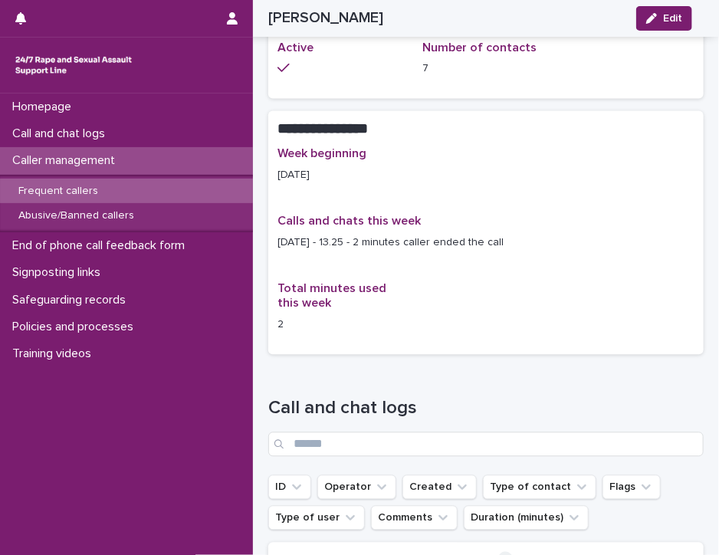
scroll to position [837, 0]
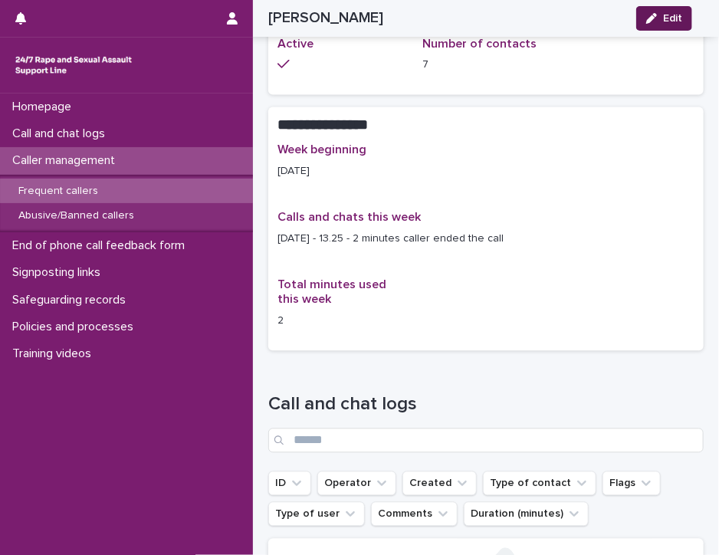
click at [672, 21] on span "Edit" at bounding box center [672, 18] width 19 height 11
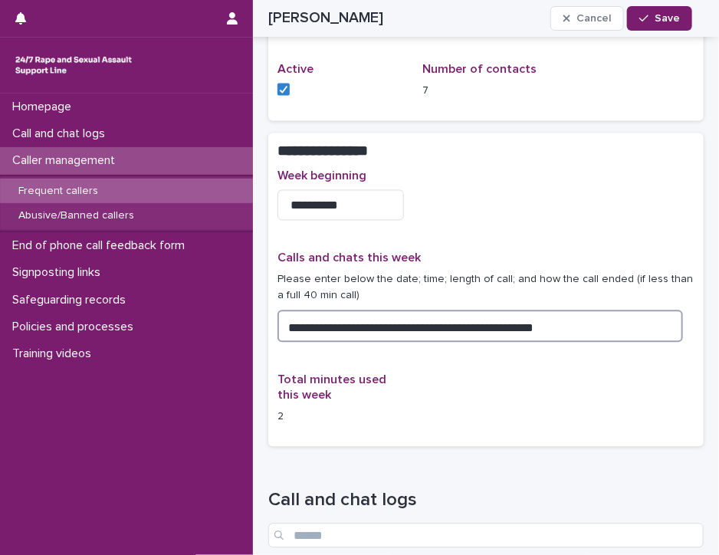
click at [548, 311] on textarea "**********" at bounding box center [481, 327] width 406 height 33
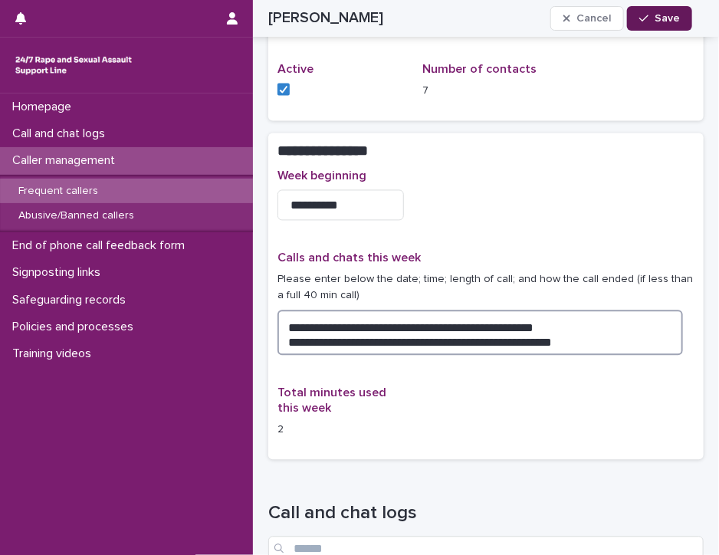
type textarea "**********"
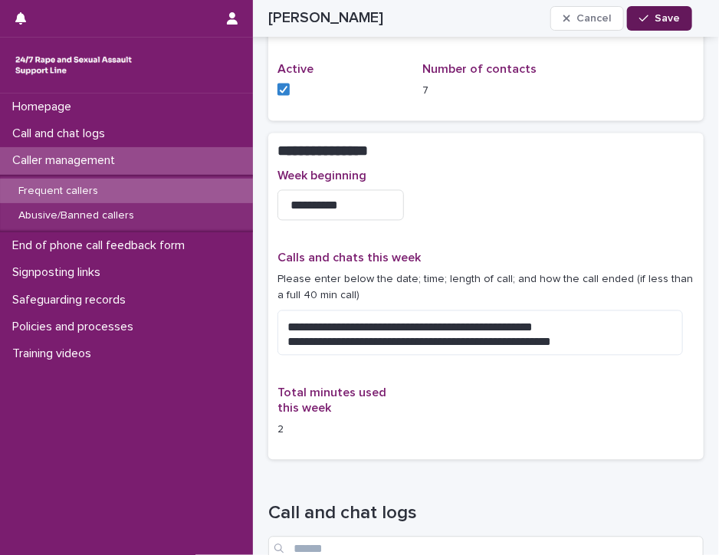
click at [673, 11] on button "Save" at bounding box center [659, 18] width 65 height 25
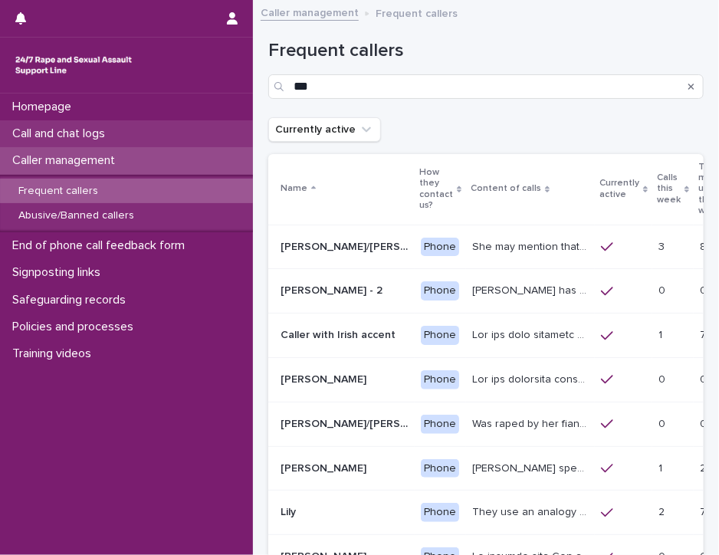
click at [75, 133] on p "Call and chat logs" at bounding box center [61, 134] width 111 height 15
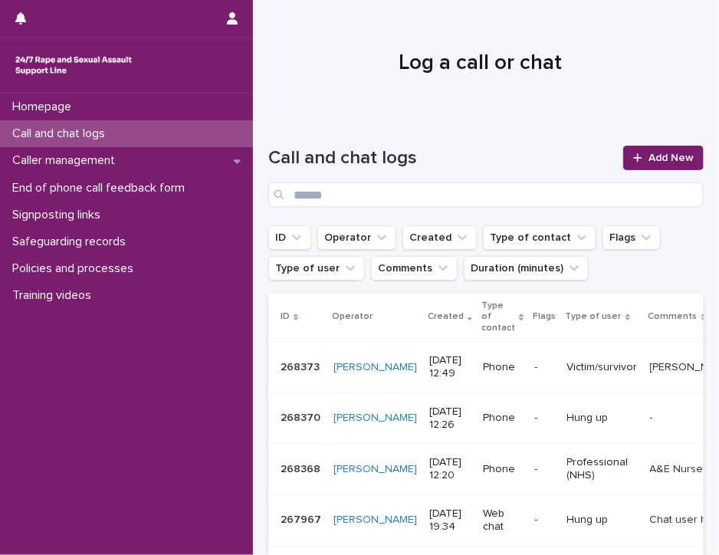
click at [567, 364] on p "Victim/survivor" at bounding box center [602, 367] width 71 height 13
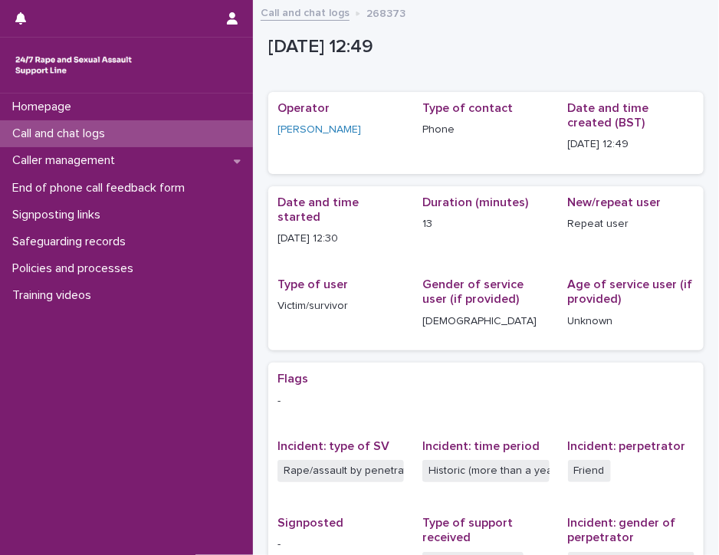
click at [55, 133] on p "Call and chat logs" at bounding box center [61, 134] width 111 height 15
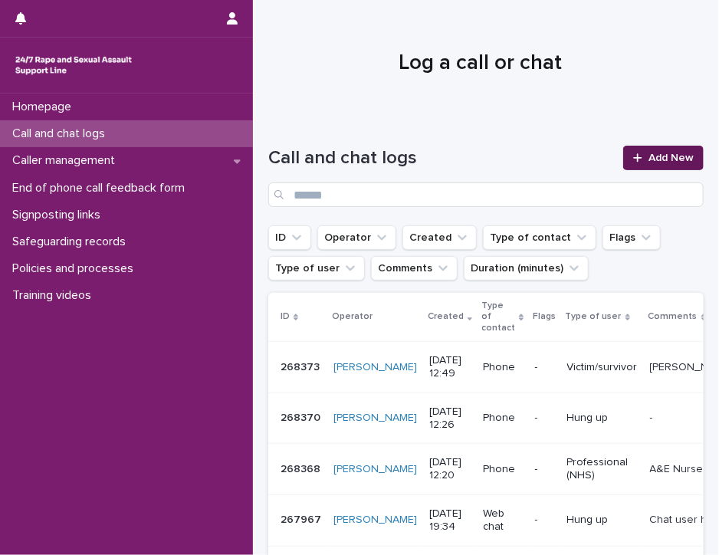
click at [655, 156] on span "Add New" at bounding box center [671, 158] width 45 height 11
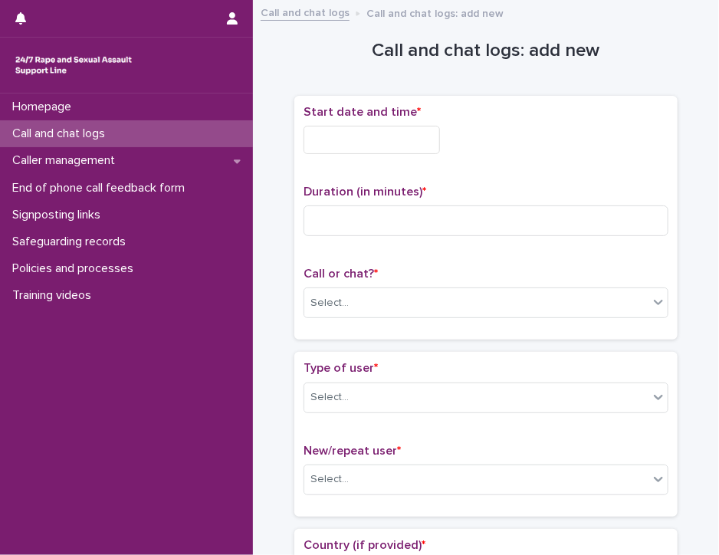
click at [340, 147] on input "text" at bounding box center [372, 140] width 137 height 28
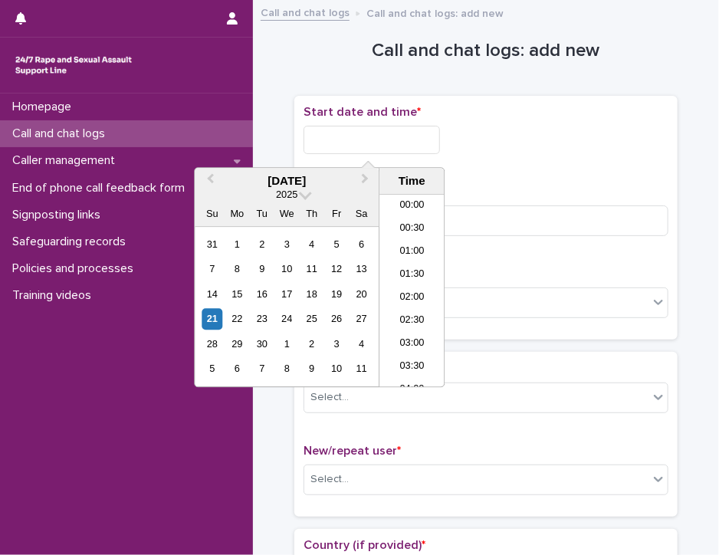
scroll to position [491, 0]
click at [403, 289] on li "12:30" at bounding box center [412, 291] width 65 height 23
click at [388, 137] on input "**********" at bounding box center [372, 140] width 137 height 28
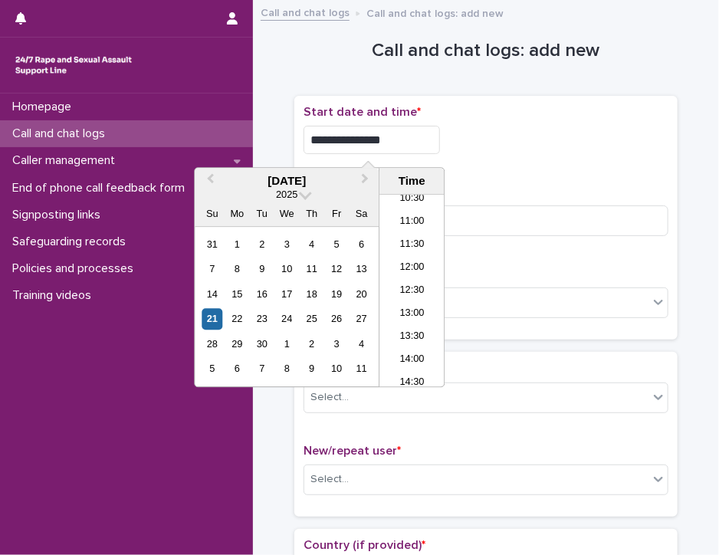
type input "**********"
click at [471, 166] on div "**********" at bounding box center [486, 218] width 365 height 226
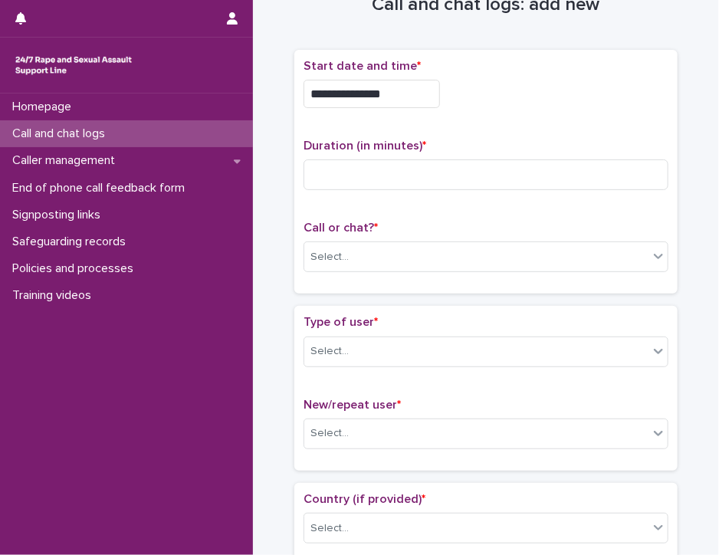
scroll to position [34, 0]
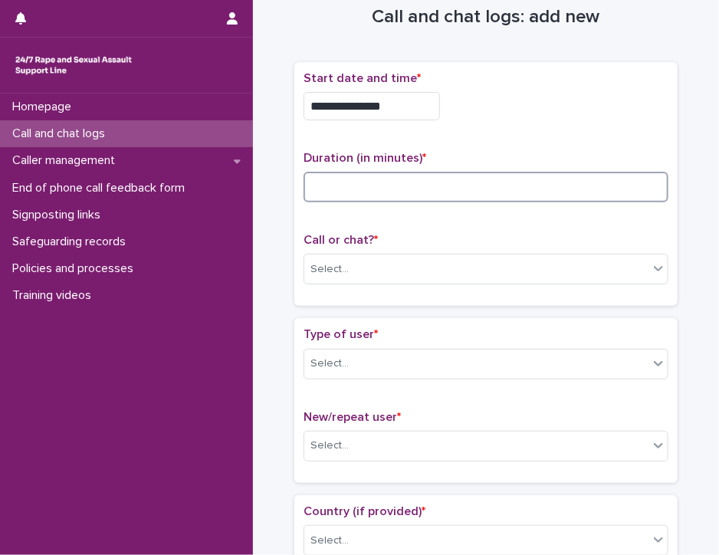
click at [347, 189] on input at bounding box center [486, 187] width 365 height 31
type input "**"
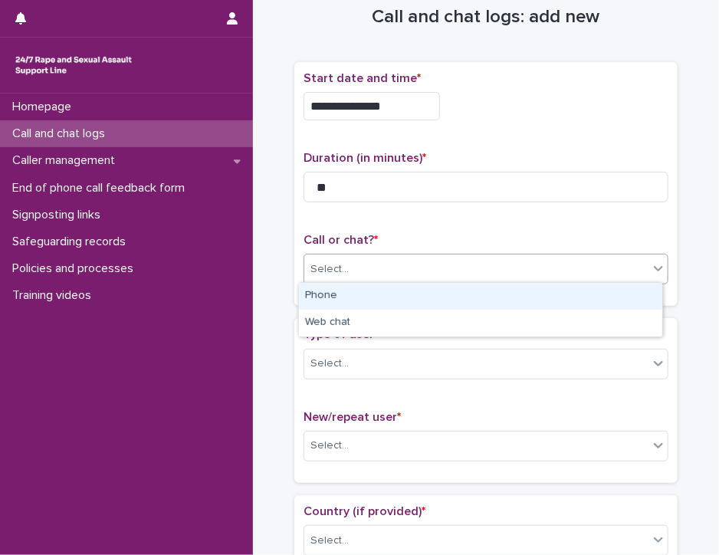
click at [354, 263] on div "Select..." at bounding box center [476, 269] width 344 height 25
click at [350, 294] on div "Phone" at bounding box center [480, 296] width 363 height 27
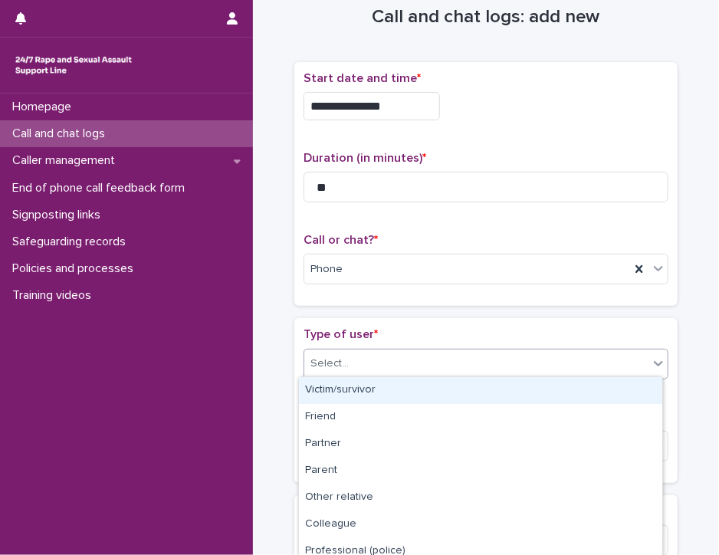
click at [357, 369] on div "Select..." at bounding box center [476, 363] width 344 height 25
click at [357, 386] on div "Victim/survivor" at bounding box center [480, 390] width 363 height 27
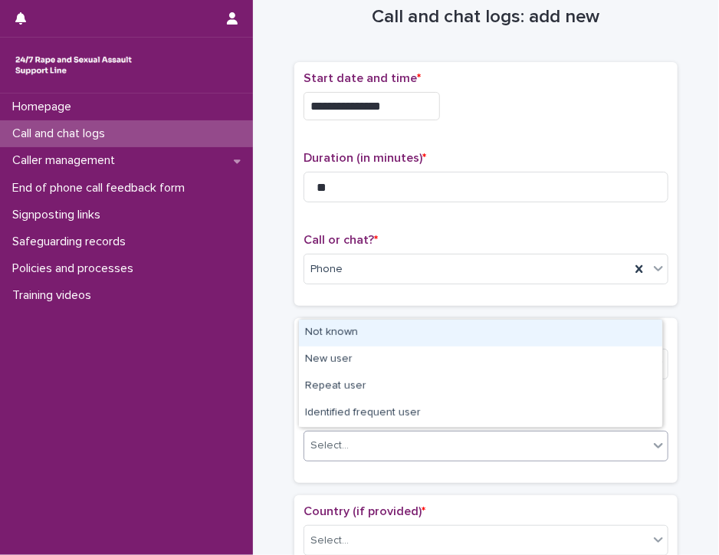
click at [360, 438] on div "Select..." at bounding box center [476, 445] width 344 height 25
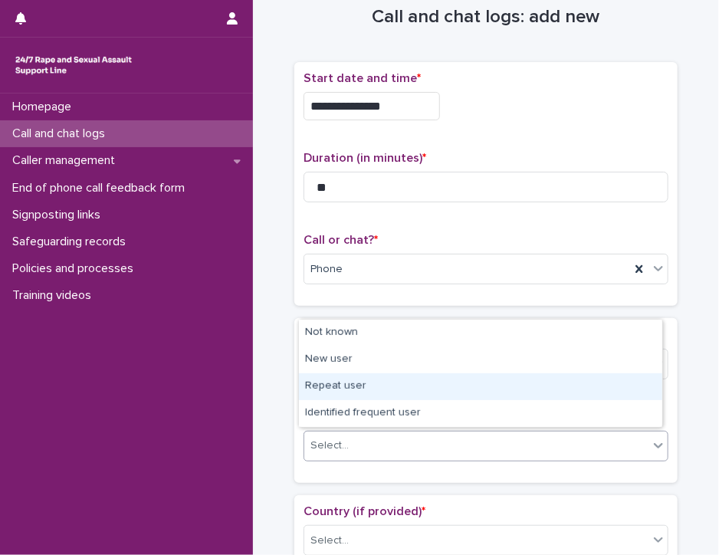
click at [389, 382] on div "Repeat user" at bounding box center [480, 386] width 363 height 27
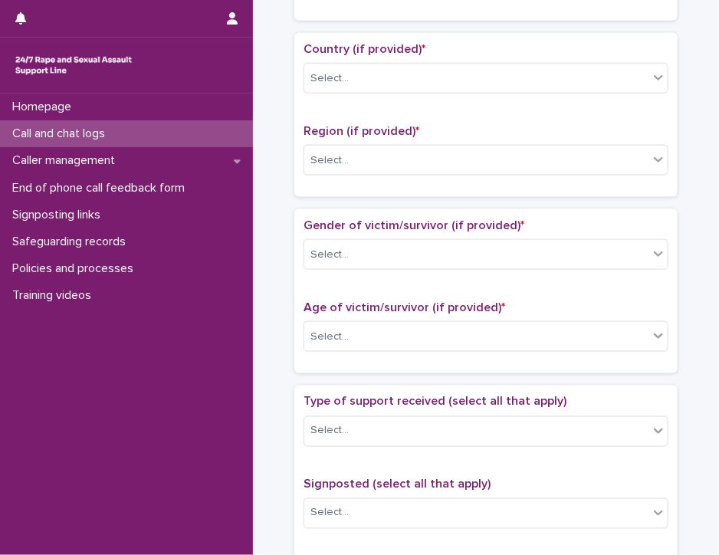
scroll to position [512, 0]
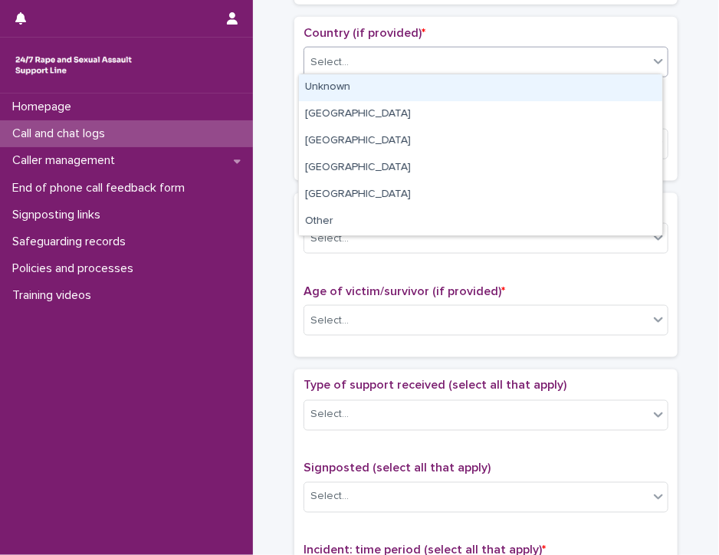
click at [651, 61] on icon at bounding box center [658, 61] width 15 height 15
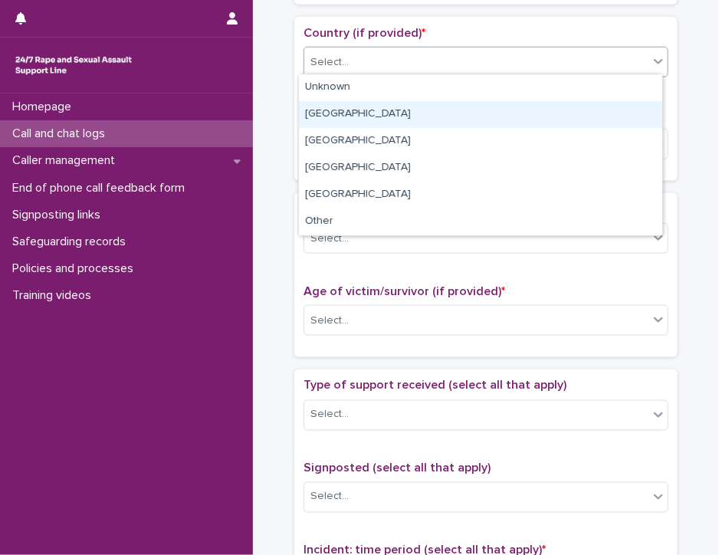
click at [613, 119] on div "[GEOGRAPHIC_DATA]" at bounding box center [480, 114] width 363 height 27
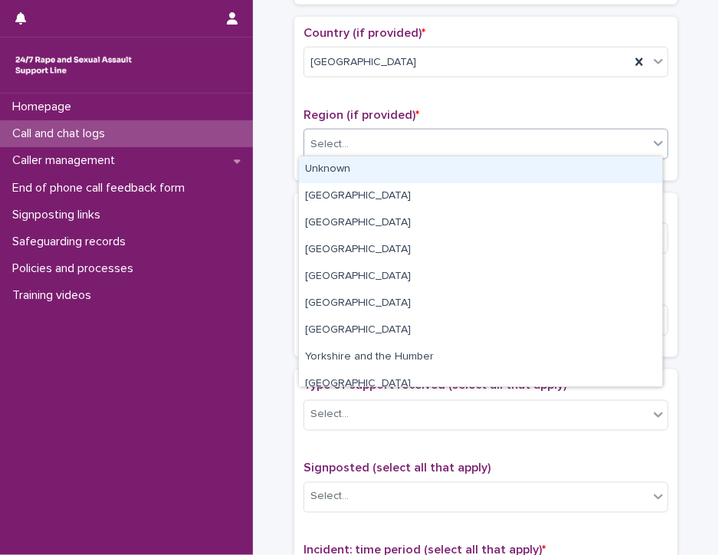
click at [601, 141] on div "Select..." at bounding box center [476, 144] width 344 height 25
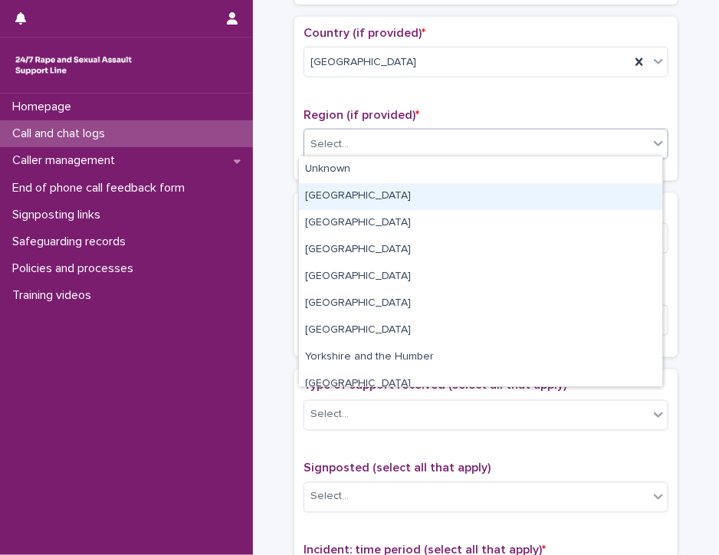
drag, startPoint x: 586, startPoint y: 182, endPoint x: 584, endPoint y: 190, distance: 8.7
click at [584, 190] on div "[GEOGRAPHIC_DATA]" at bounding box center [480, 196] width 363 height 27
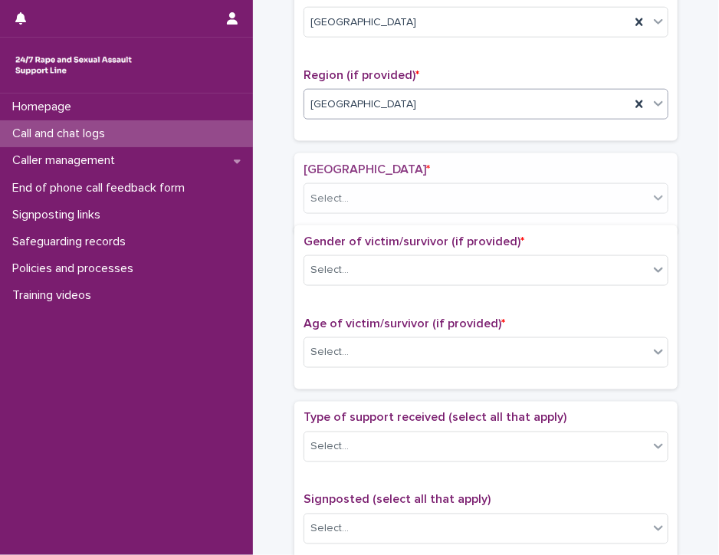
scroll to position [559, 0]
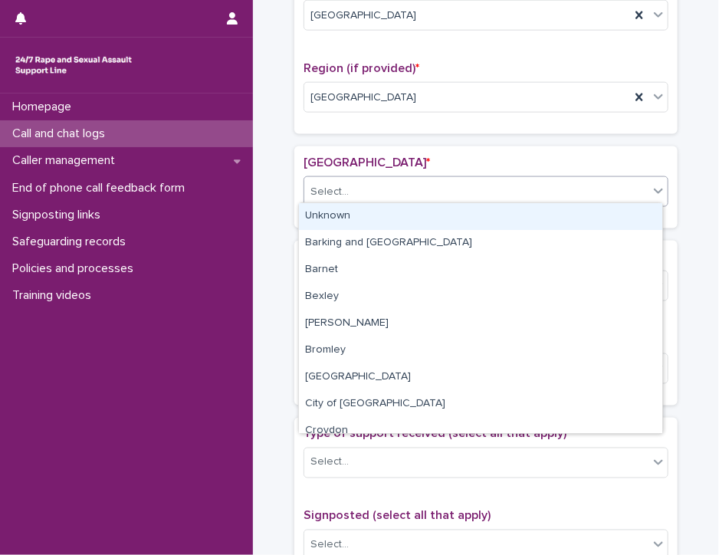
click at [585, 194] on div "Select..." at bounding box center [476, 191] width 344 height 25
click at [573, 219] on div "Unknown" at bounding box center [480, 216] width 363 height 27
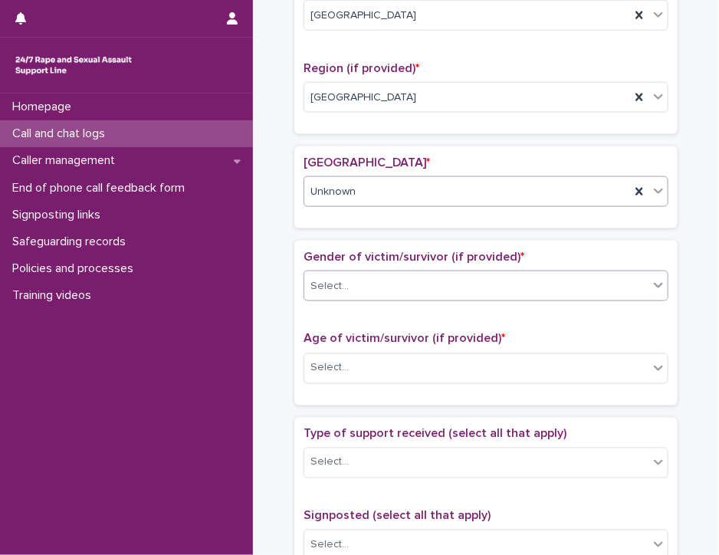
click at [548, 278] on div "Select..." at bounding box center [476, 286] width 344 height 25
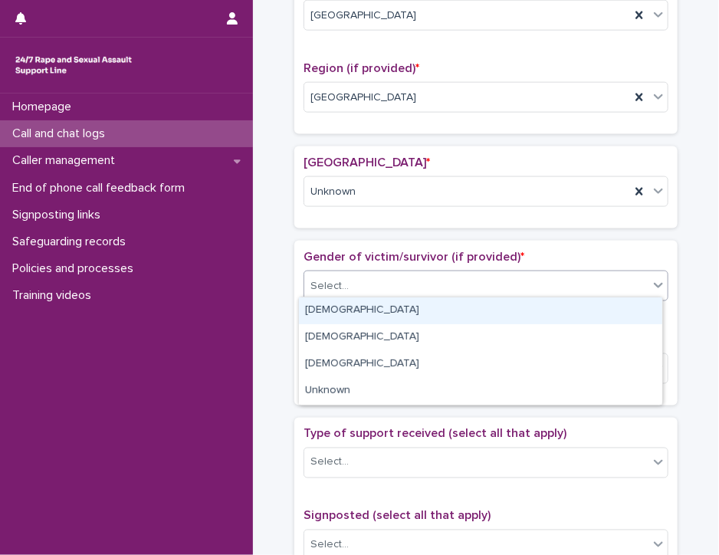
click at [534, 310] on div "[DEMOGRAPHIC_DATA]" at bounding box center [480, 311] width 363 height 27
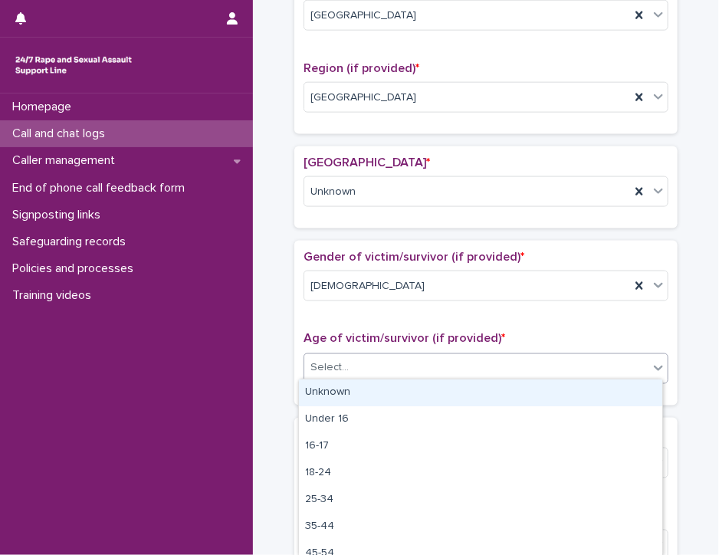
click at [510, 366] on div "Select..." at bounding box center [476, 368] width 344 height 25
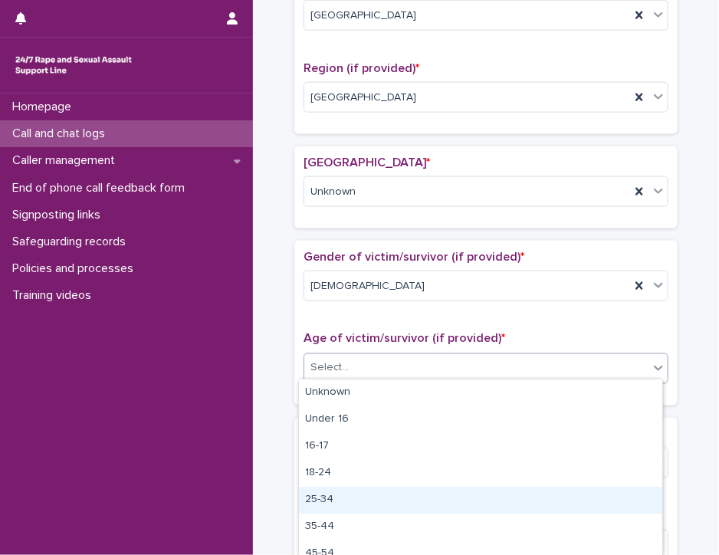
click at [495, 498] on div "25-34" at bounding box center [480, 500] width 363 height 27
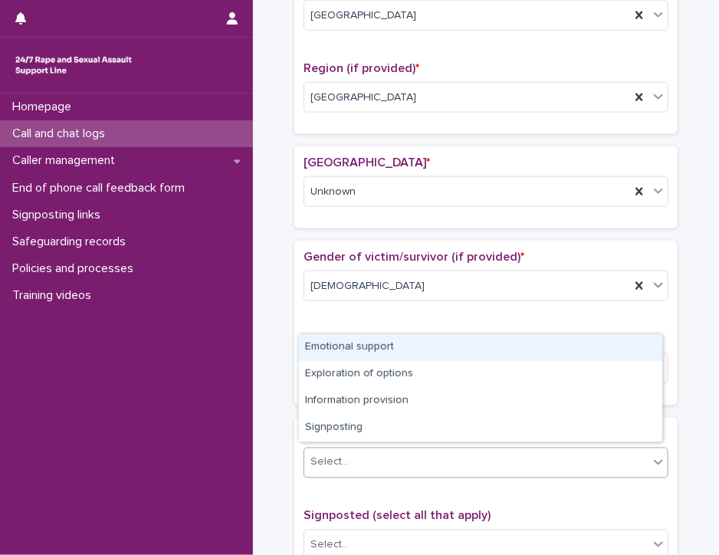
click at [487, 464] on div "Select..." at bounding box center [476, 462] width 344 height 25
click at [482, 349] on div "Emotional support" at bounding box center [480, 347] width 363 height 27
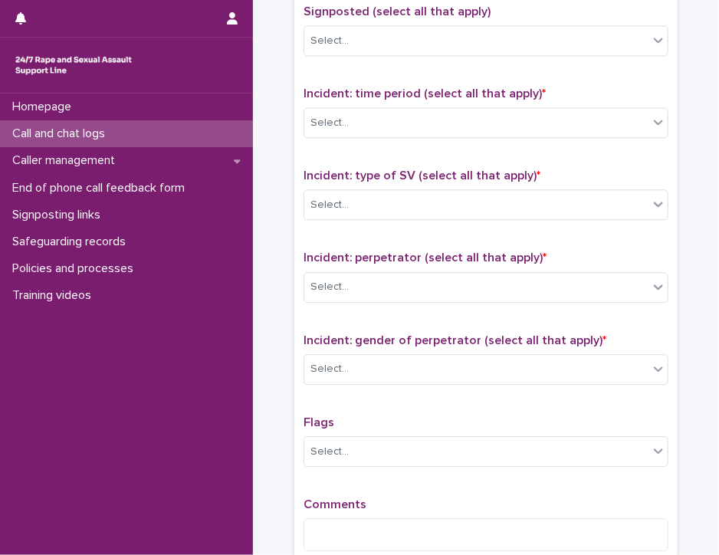
scroll to position [1067, 0]
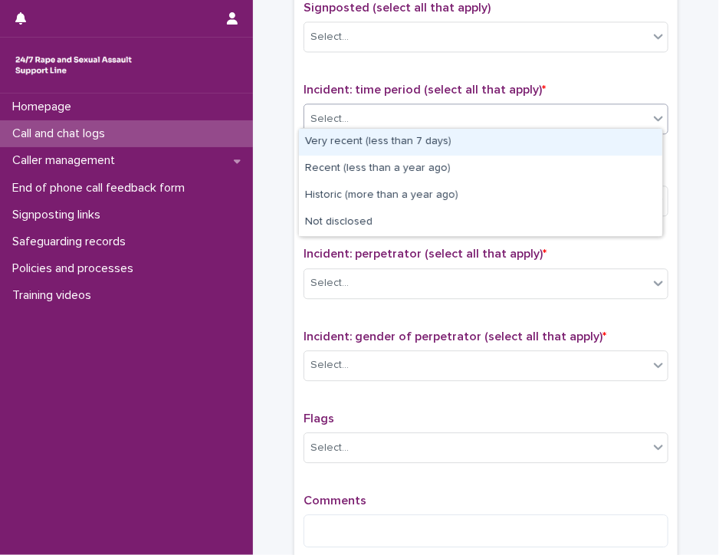
click at [651, 113] on icon at bounding box center [658, 117] width 15 height 15
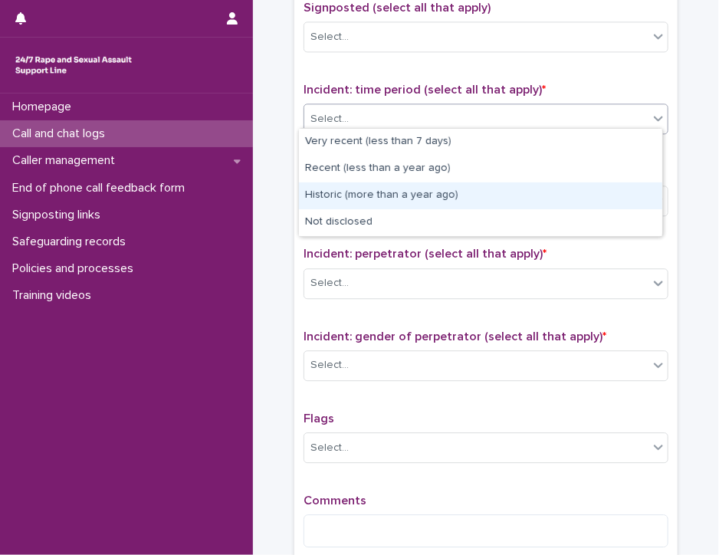
click at [598, 199] on div "Historic (more than a year ago)" at bounding box center [480, 196] width 363 height 27
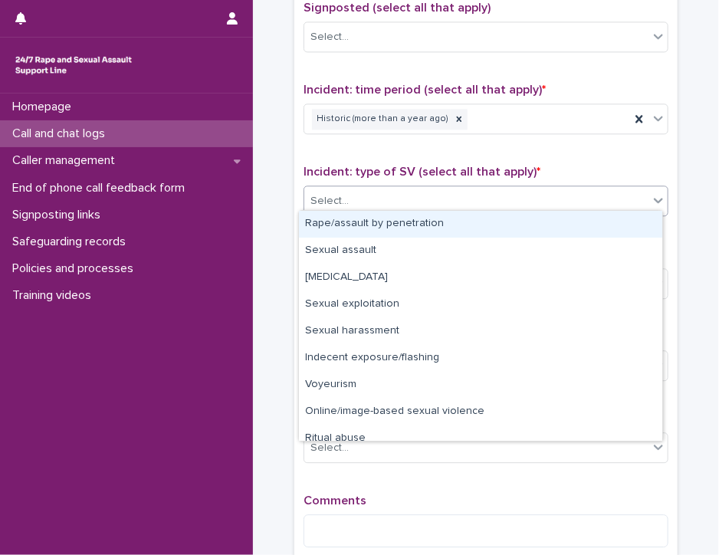
click at [598, 199] on div "Select..." at bounding box center [476, 201] width 344 height 25
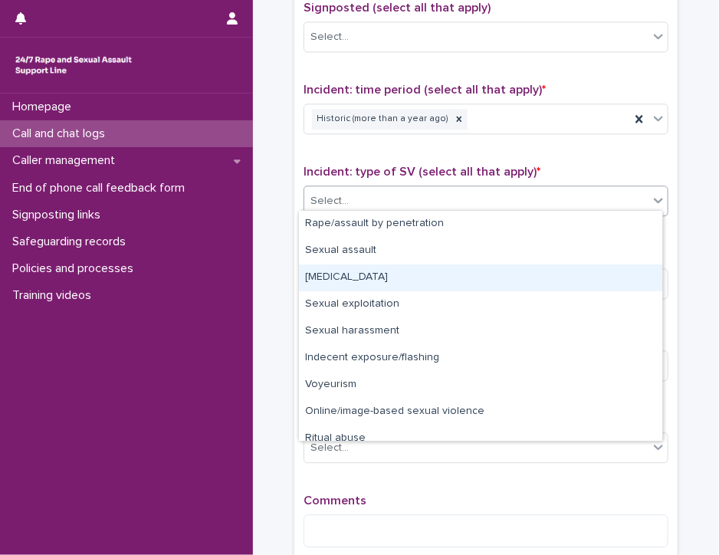
click at [577, 278] on div "[MEDICAL_DATA]" at bounding box center [480, 278] width 363 height 27
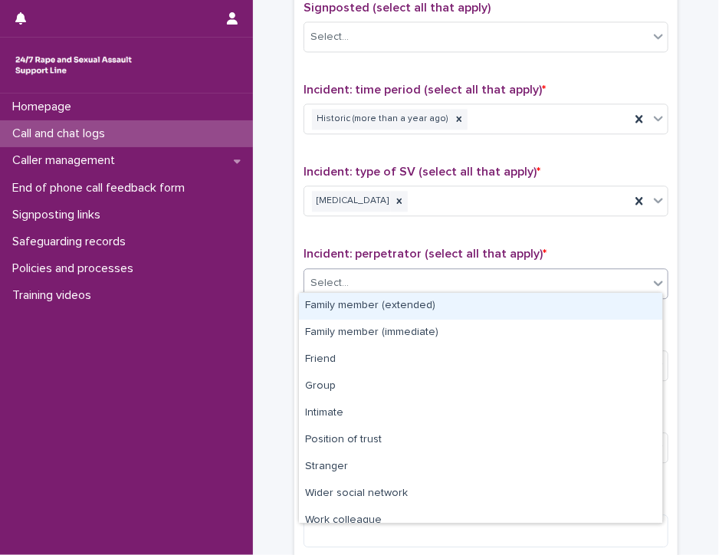
click at [574, 277] on div "Select..." at bounding box center [476, 283] width 344 height 25
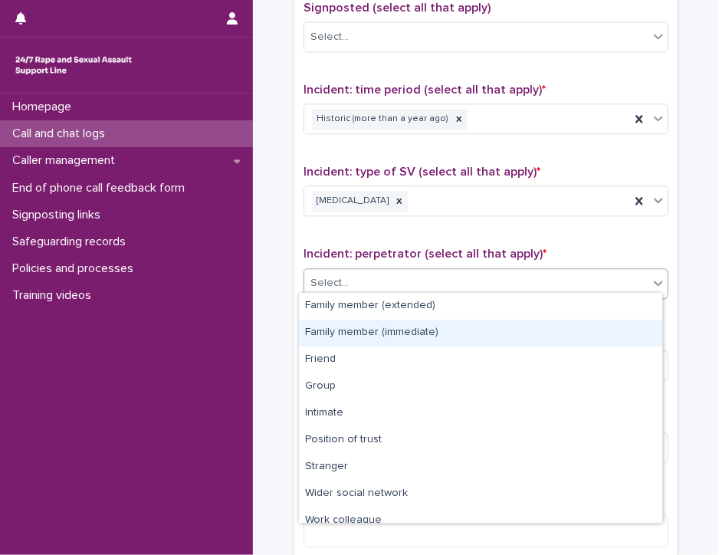
click at [555, 337] on div "Family member (immediate)" at bounding box center [480, 333] width 363 height 27
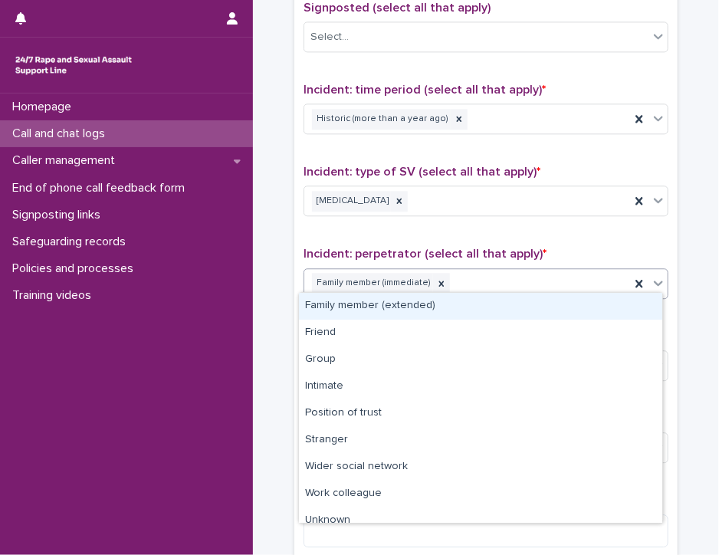
click at [653, 275] on icon at bounding box center [658, 282] width 15 height 15
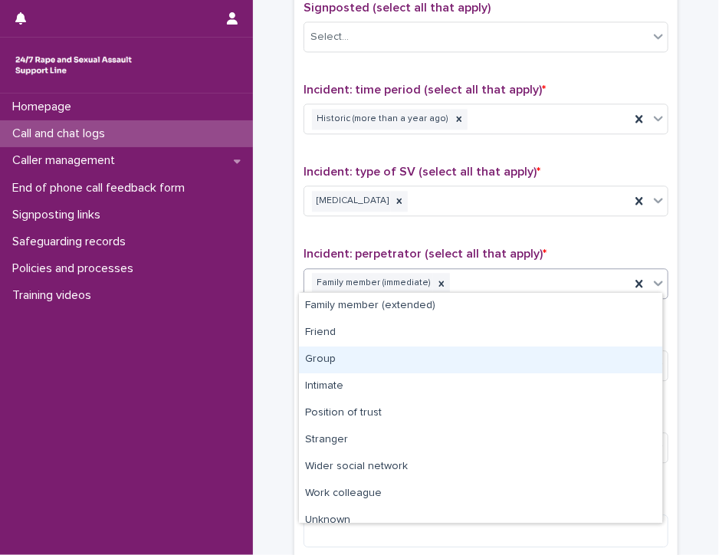
click at [613, 356] on div "Group" at bounding box center [480, 360] width 363 height 27
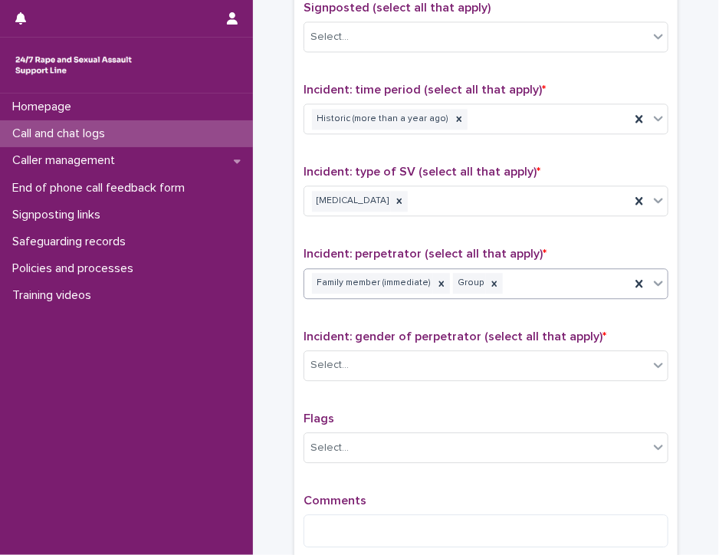
click at [613, 356] on div "Select..." at bounding box center [476, 365] width 344 height 25
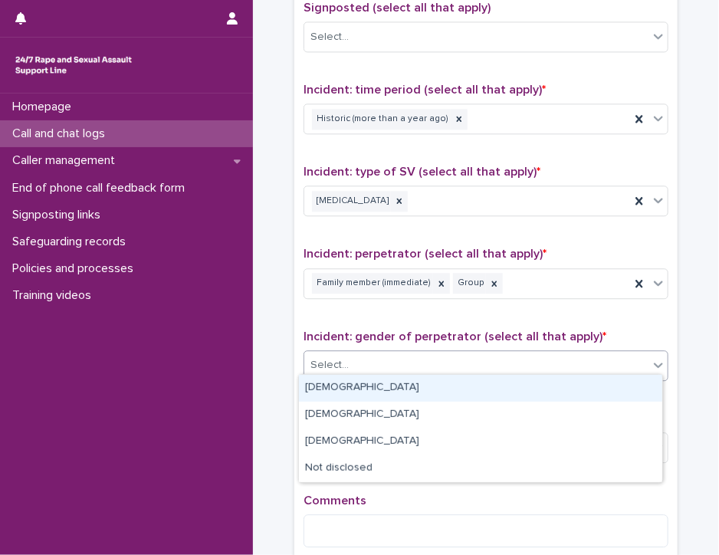
click at [602, 382] on div "[DEMOGRAPHIC_DATA]" at bounding box center [480, 388] width 363 height 27
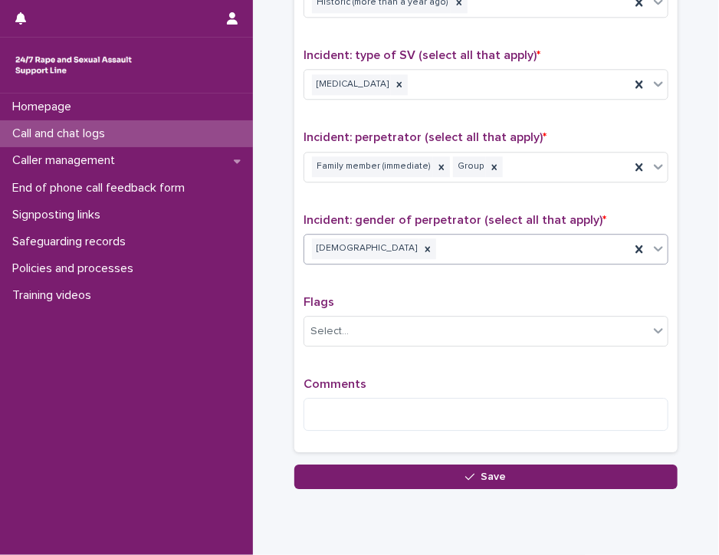
scroll to position [1231, 0]
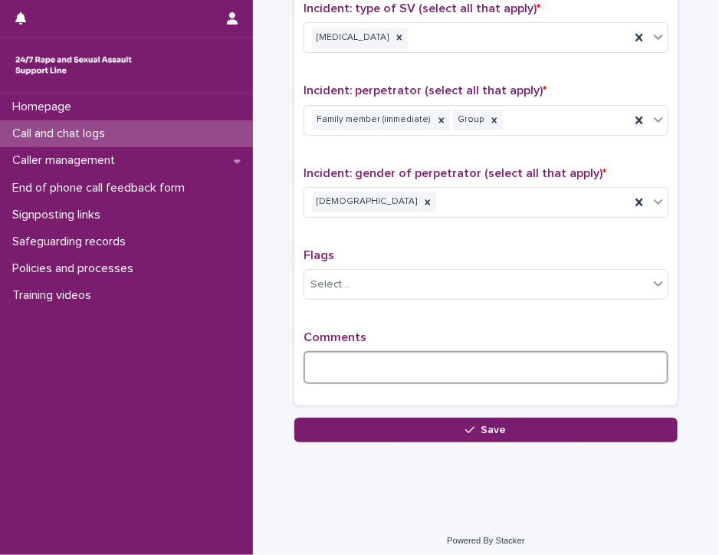
click at [327, 358] on textarea at bounding box center [486, 367] width 365 height 33
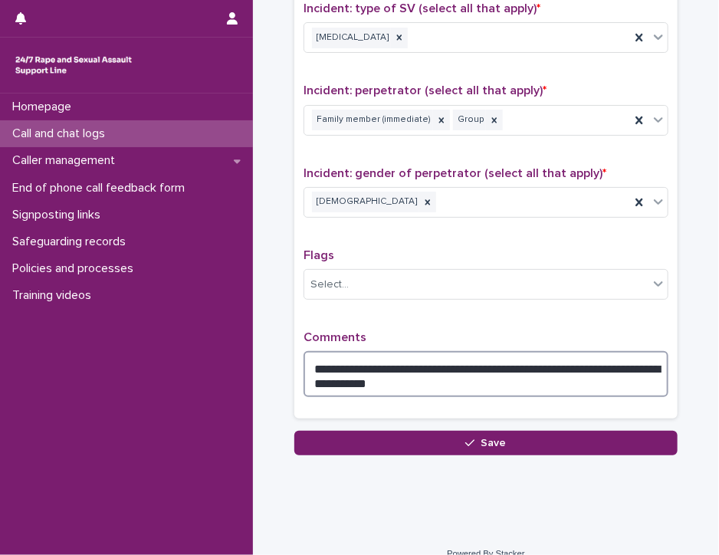
click at [360, 380] on textarea "**********" at bounding box center [486, 374] width 365 height 46
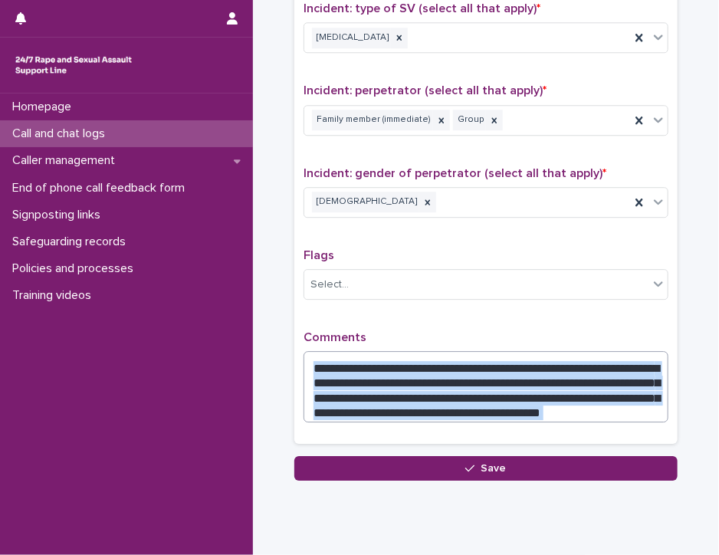
drag, startPoint x: 620, startPoint y: 396, endPoint x: 610, endPoint y: 384, distance: 15.8
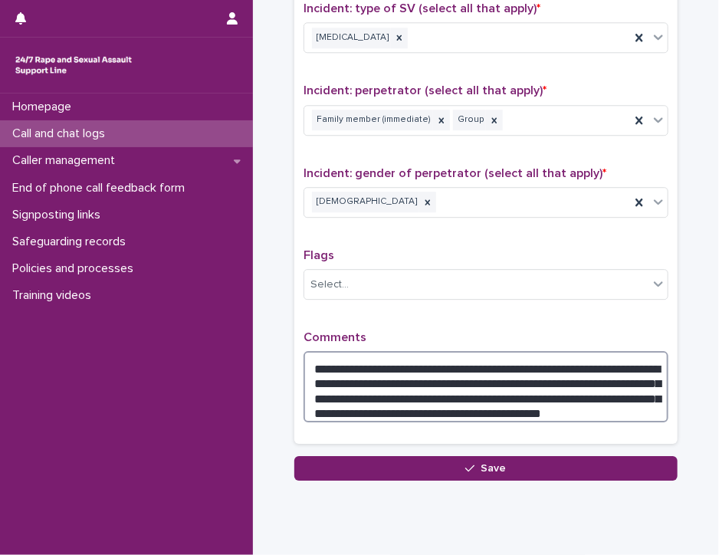
click at [610, 384] on textarea "**********" at bounding box center [486, 386] width 365 height 71
click at [597, 401] on textarea "**********" at bounding box center [486, 386] width 365 height 71
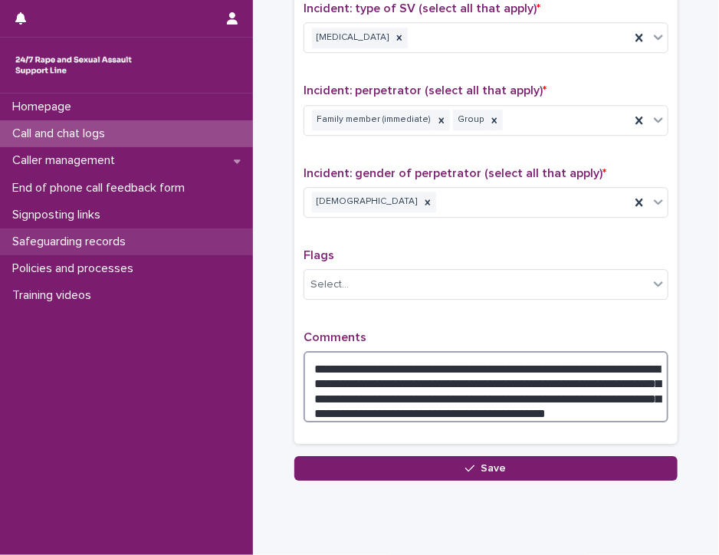
type textarea "**********"
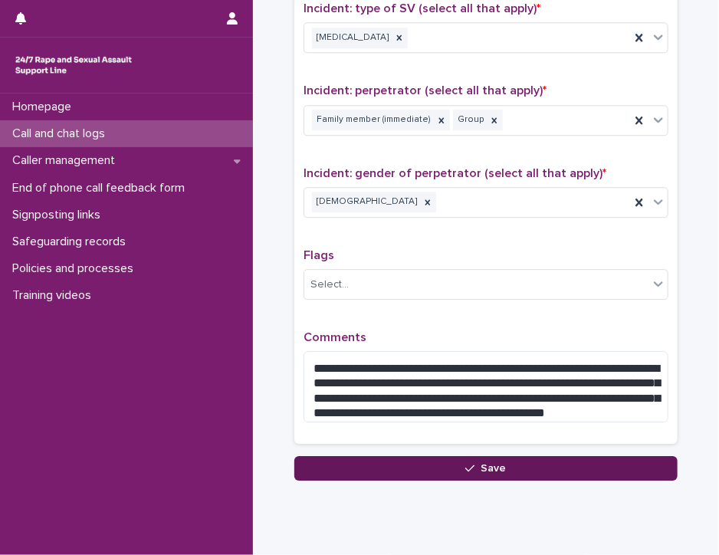
click at [350, 462] on button "Save" at bounding box center [485, 468] width 383 height 25
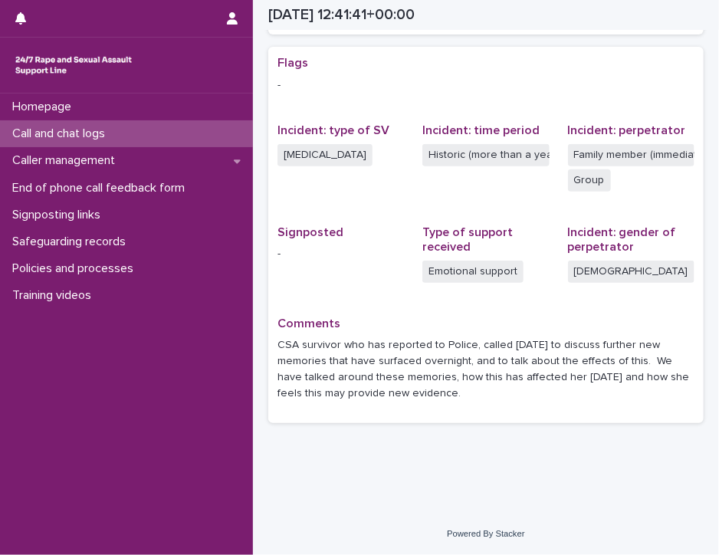
scroll to position [301, 0]
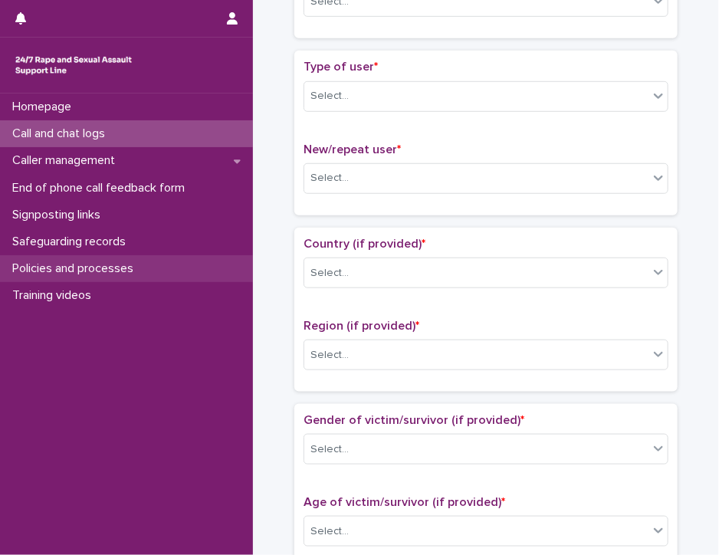
click at [101, 266] on p "Policies and processes" at bounding box center [76, 268] width 140 height 15
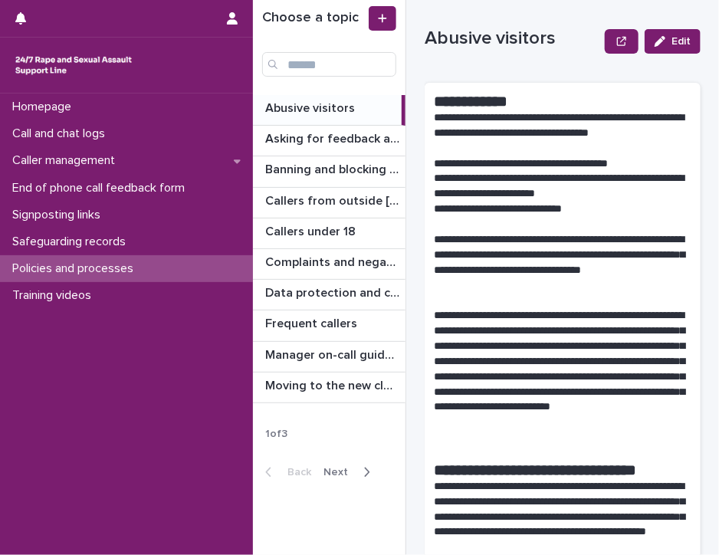
click at [367, 469] on icon "button" at bounding box center [366, 472] width 7 height 14
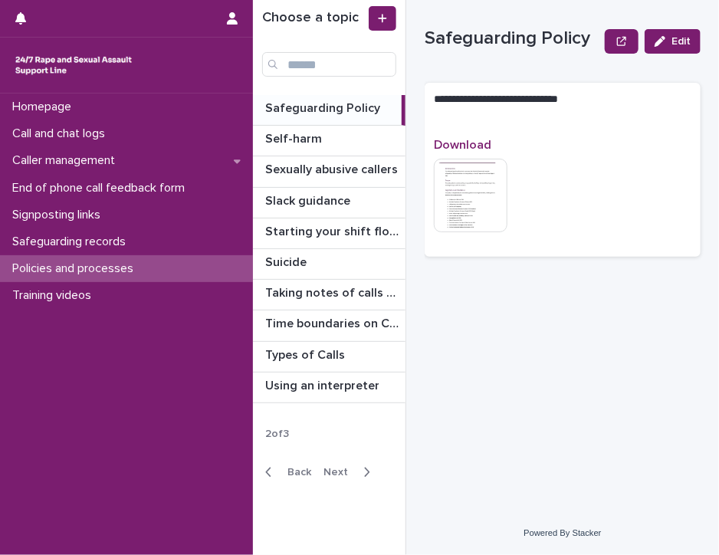
click at [347, 104] on p "Safeguarding Policy" at bounding box center [324, 107] width 118 height 18
click at [462, 206] on img at bounding box center [471, 196] width 74 height 74
